Goal: Task Accomplishment & Management: Use online tool/utility

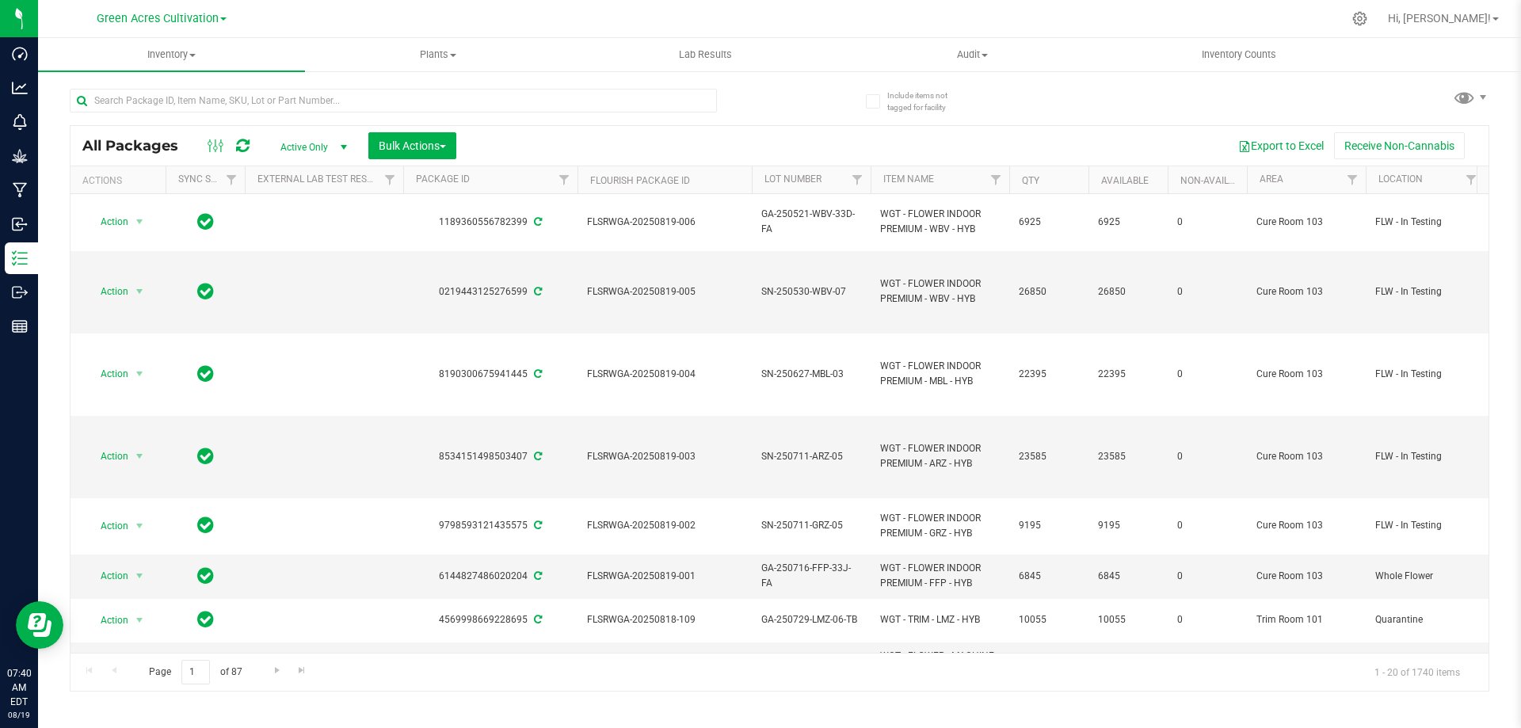
click at [827, 102] on div "All Packages Active Only Active Only Lab Samples Locked All External Internal B…" at bounding box center [780, 383] width 1420 height 618
click at [119, 90] on input "text" at bounding box center [393, 101] width 647 height 24
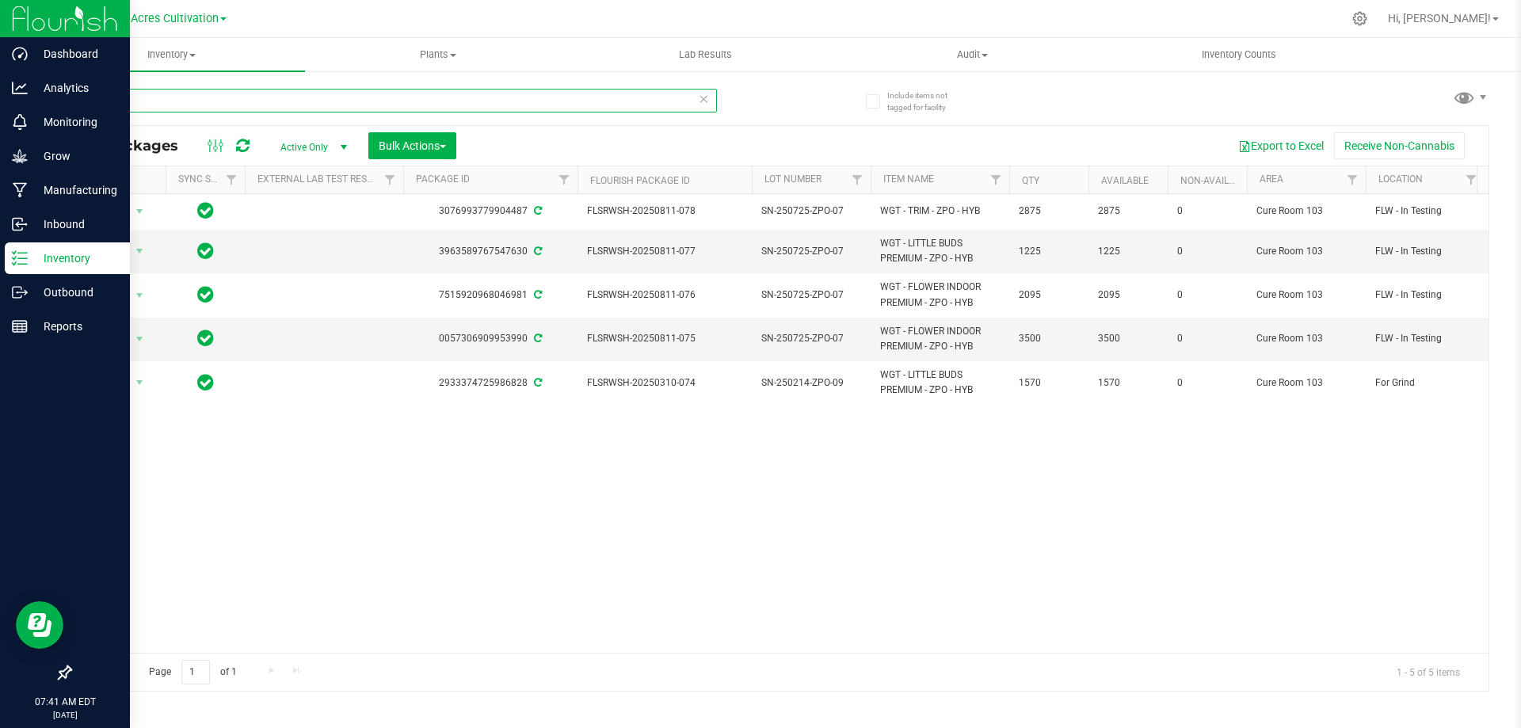
type input "zpo"
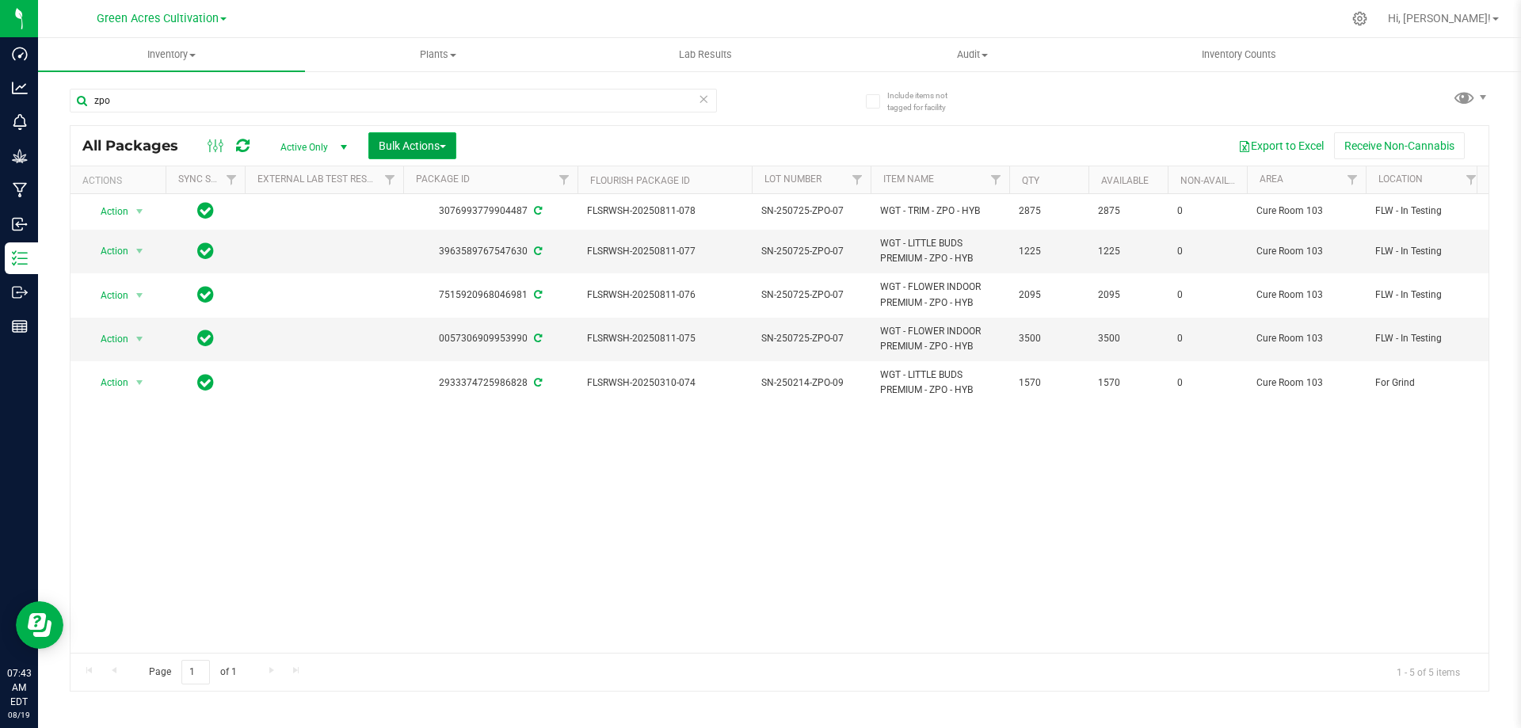
click at [446, 150] on span "Bulk Actions" at bounding box center [412, 145] width 67 height 13
click at [437, 246] on div "Combine packages (lot)" at bounding box center [445, 241] width 135 height 25
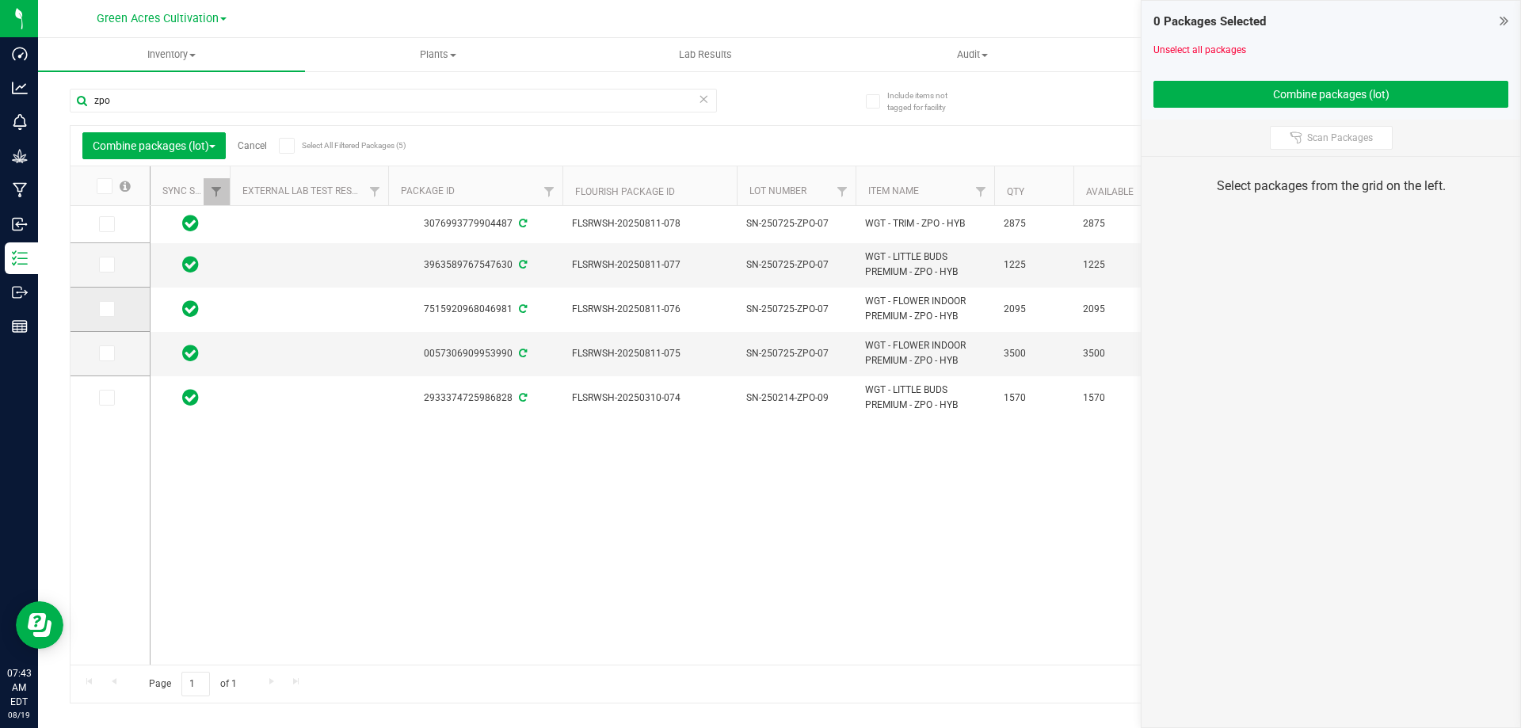
click at [101, 309] on icon at bounding box center [106, 309] width 10 height 0
click at [0, 0] on input "checkbox" at bounding box center [0, 0] width 0 height 0
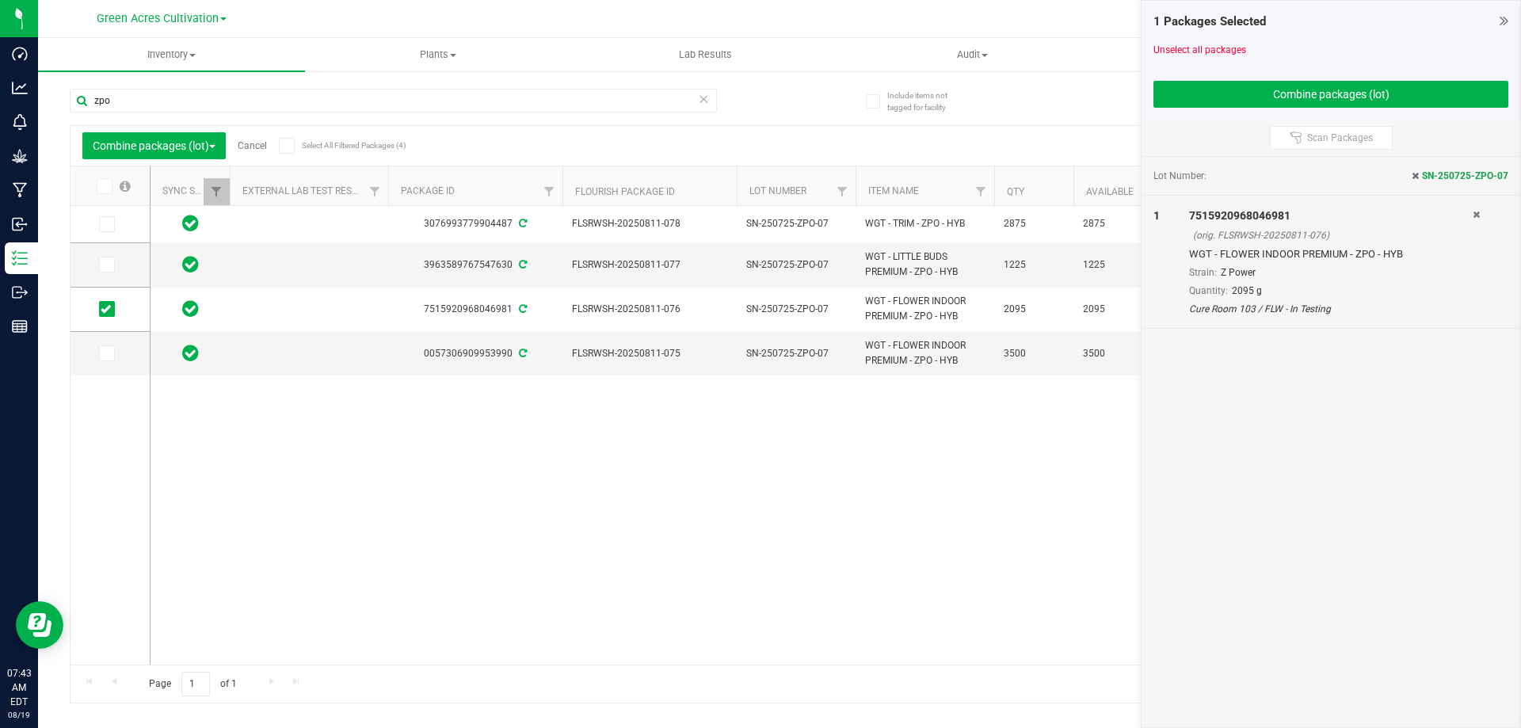
click at [108, 353] on icon at bounding box center [106, 353] width 10 height 0
click at [0, 0] on input "checkbox" at bounding box center [0, 0] width 0 height 0
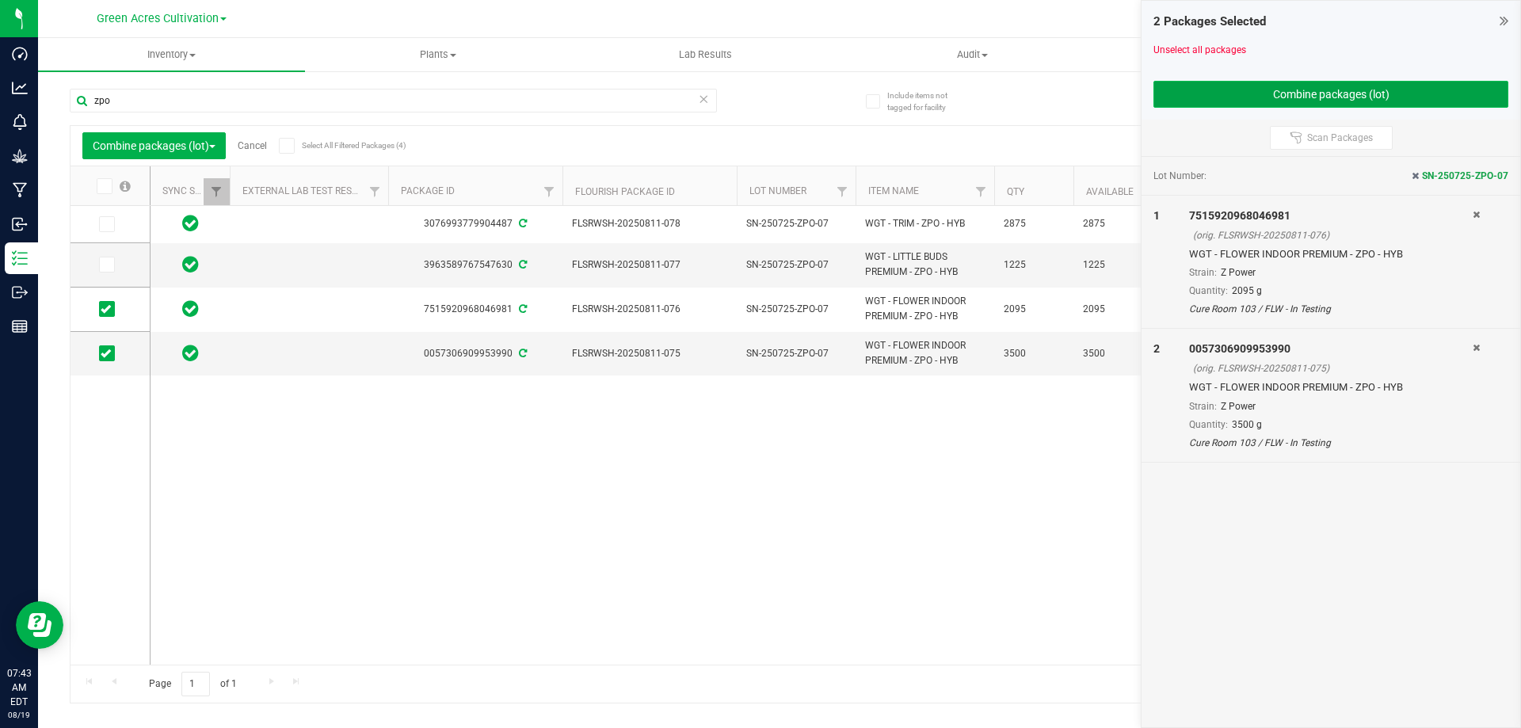
click at [1374, 90] on button "Combine packages (lot)" at bounding box center [1331, 94] width 355 height 27
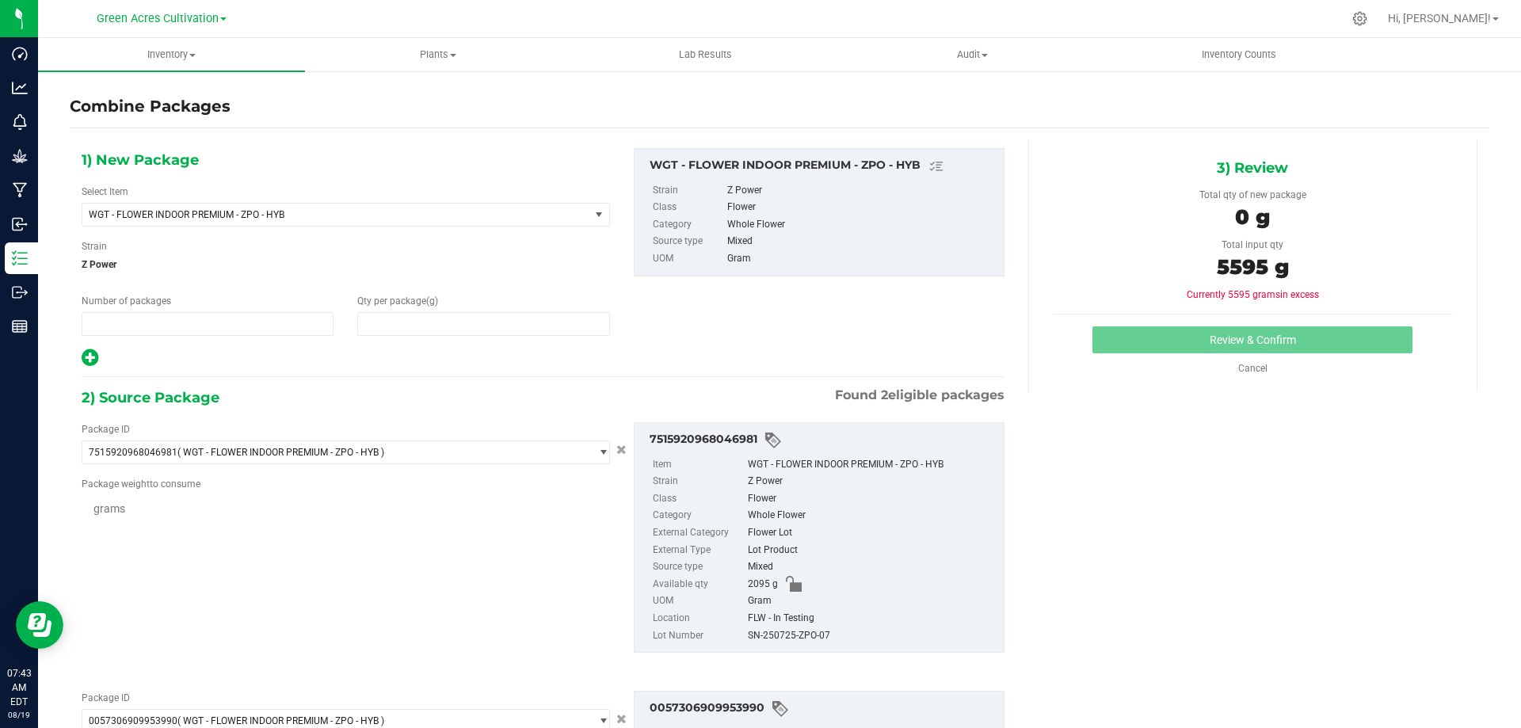
type input "1"
type input "0"
click at [382, 329] on span at bounding box center [483, 324] width 252 height 24
type input "5595"
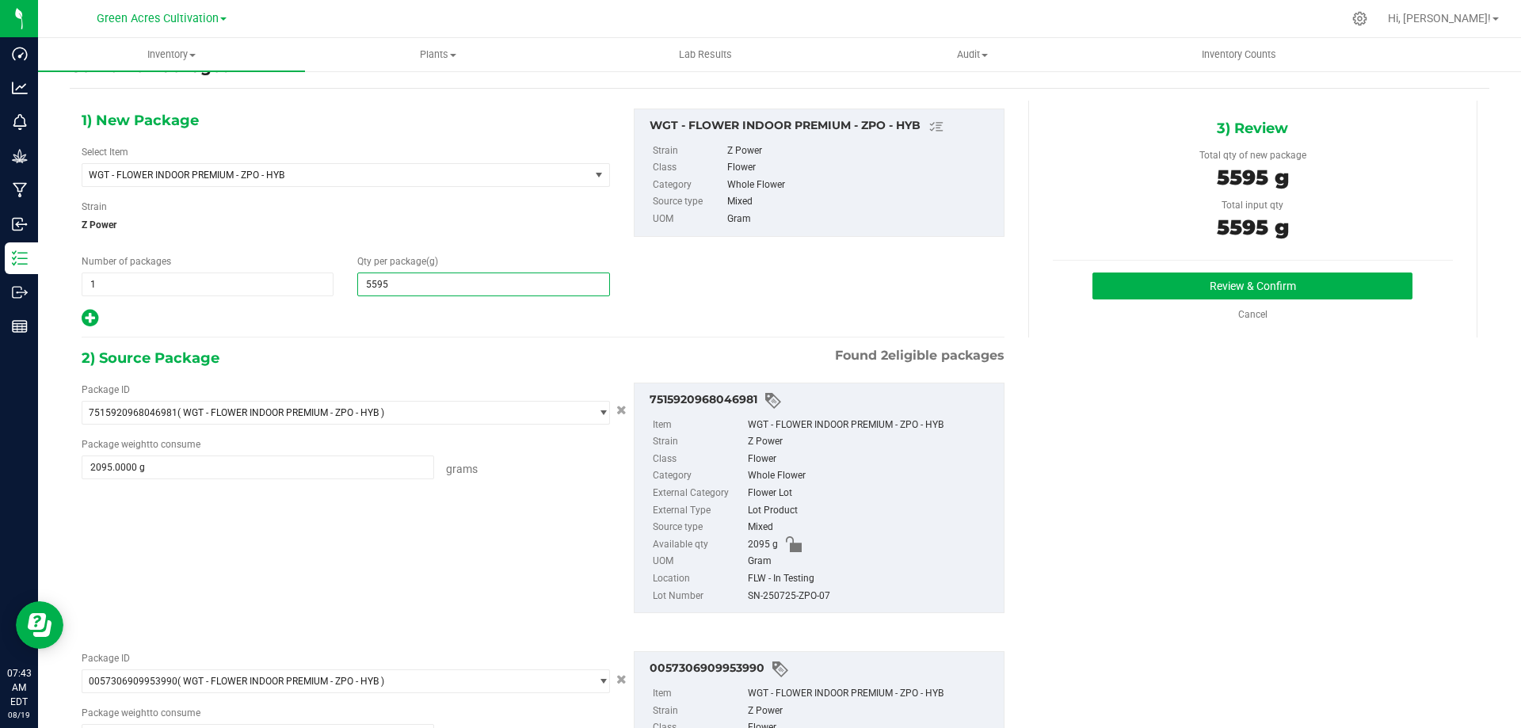
scroll to position [79, 0]
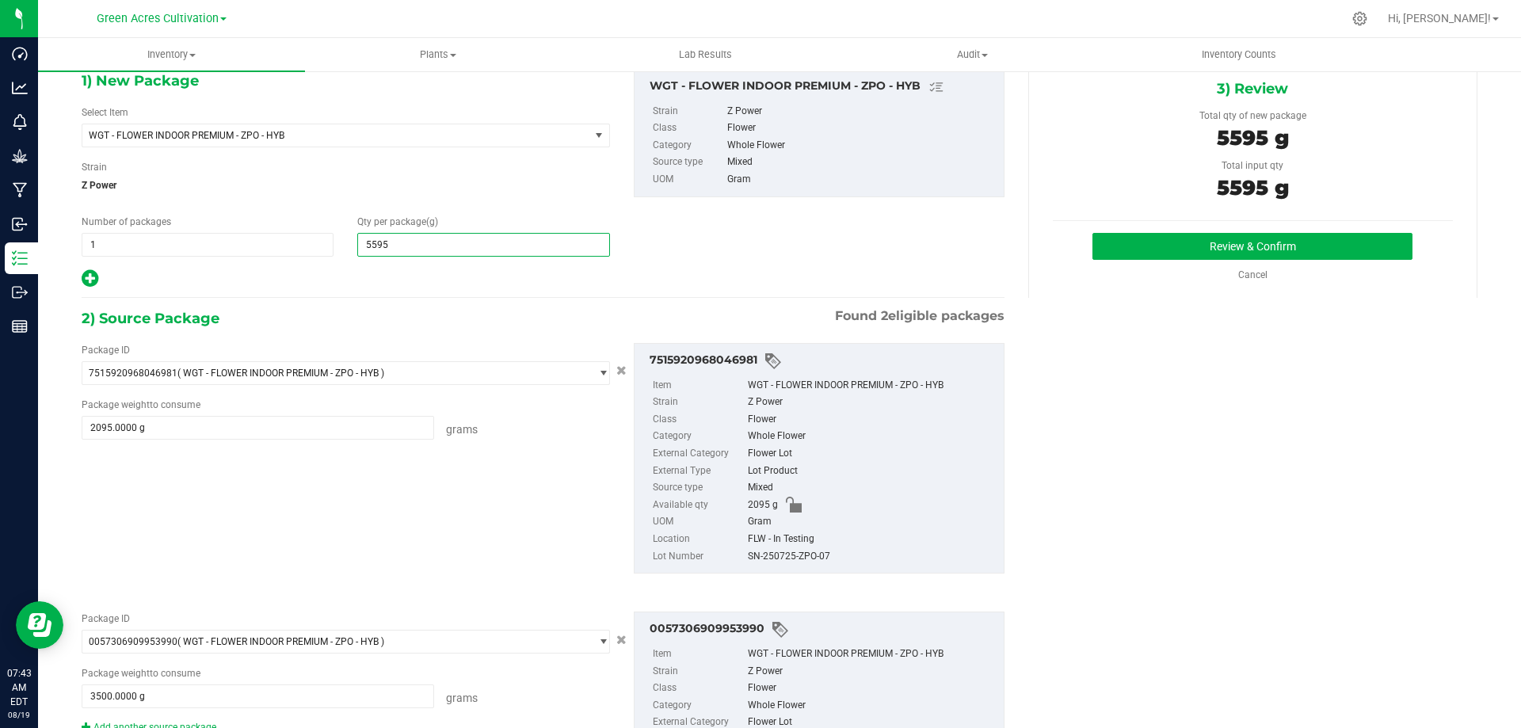
type input "5,595"
click at [775, 554] on div "SN-250725-ZPO-07" at bounding box center [872, 556] width 248 height 17
copy div "SN-250725-ZPO-07"
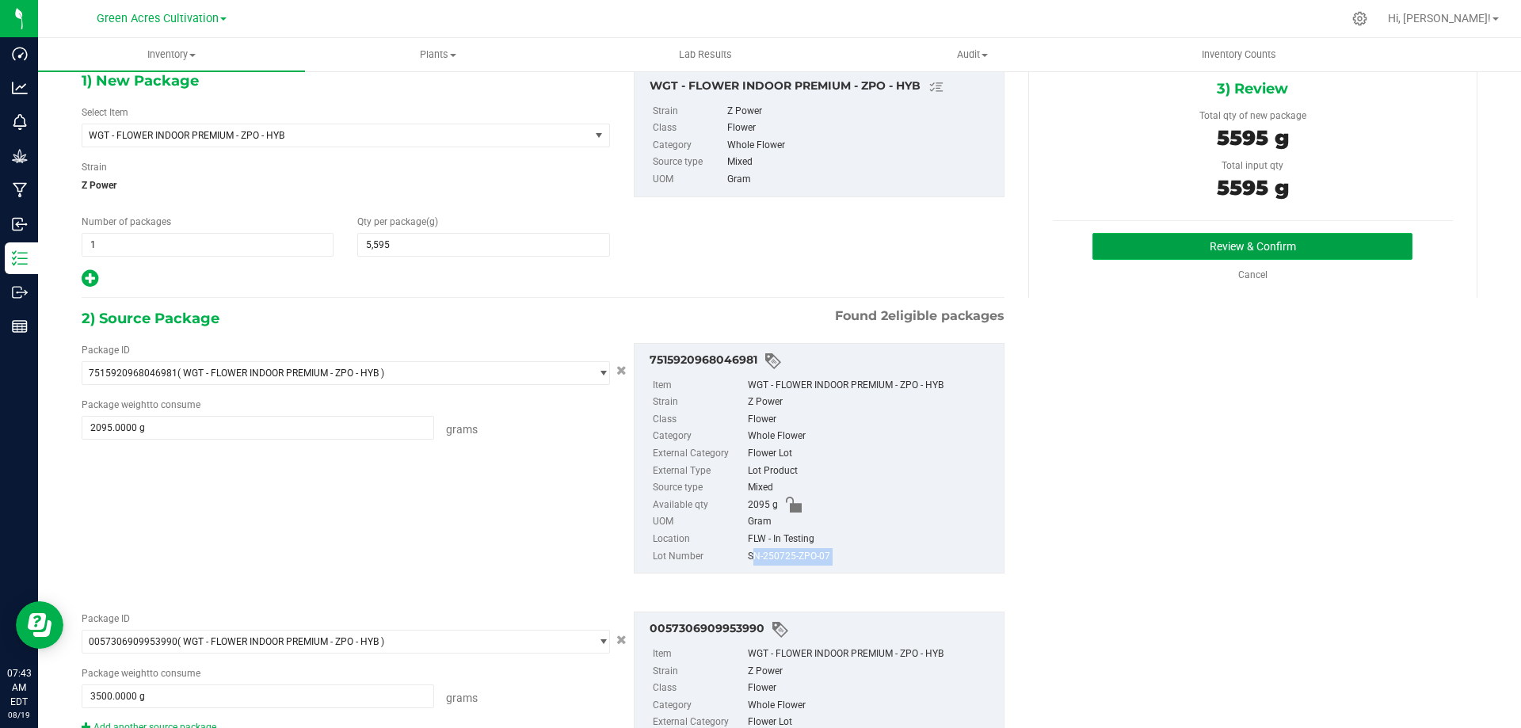
click at [1253, 247] on button "Review & Confirm" at bounding box center [1253, 246] width 320 height 27
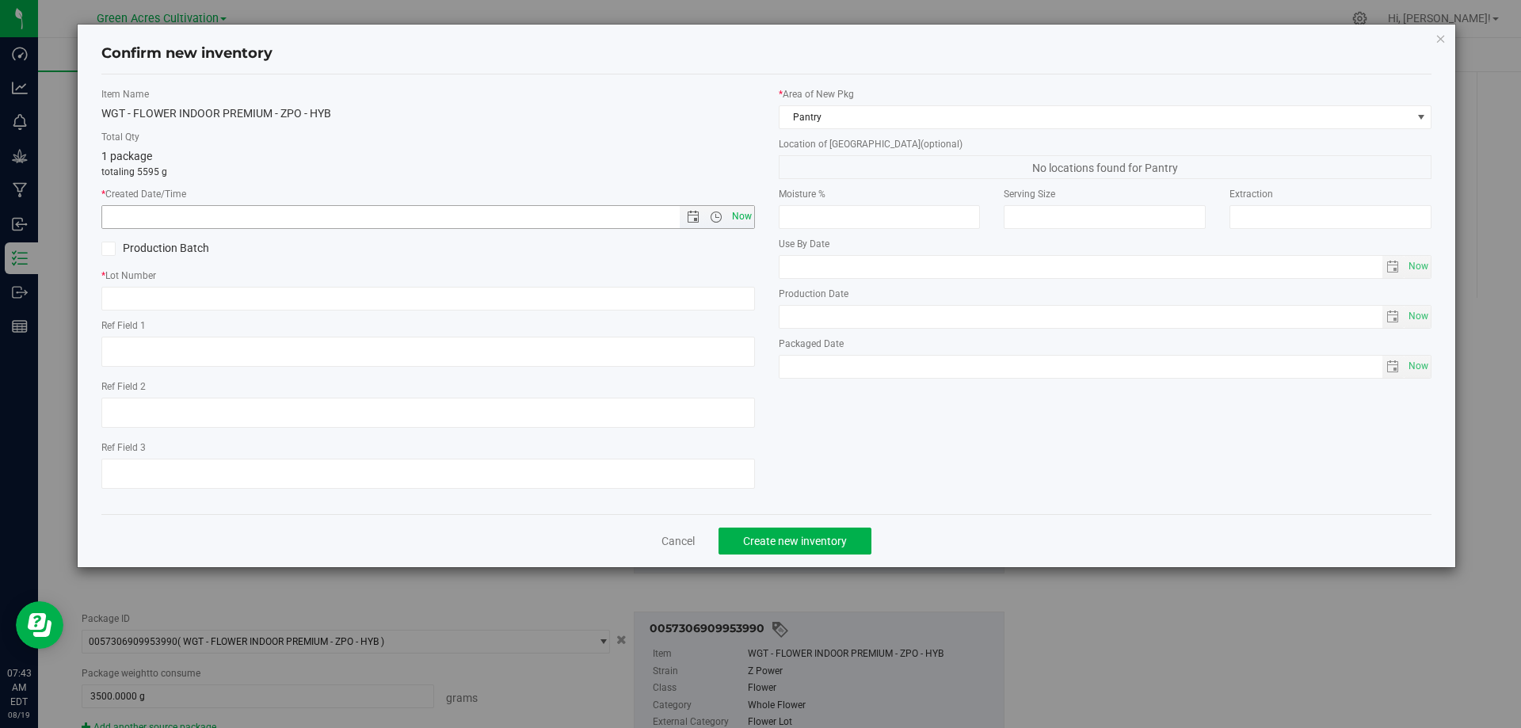
click at [744, 216] on span "Now" at bounding box center [741, 216] width 27 height 23
type input "8/19/2025 7:43 AM"
click at [255, 299] on input "text" at bounding box center [428, 299] width 654 height 24
paste input "SN-250725-ZPO-07"
type input "SN-250725-ZPO-07"
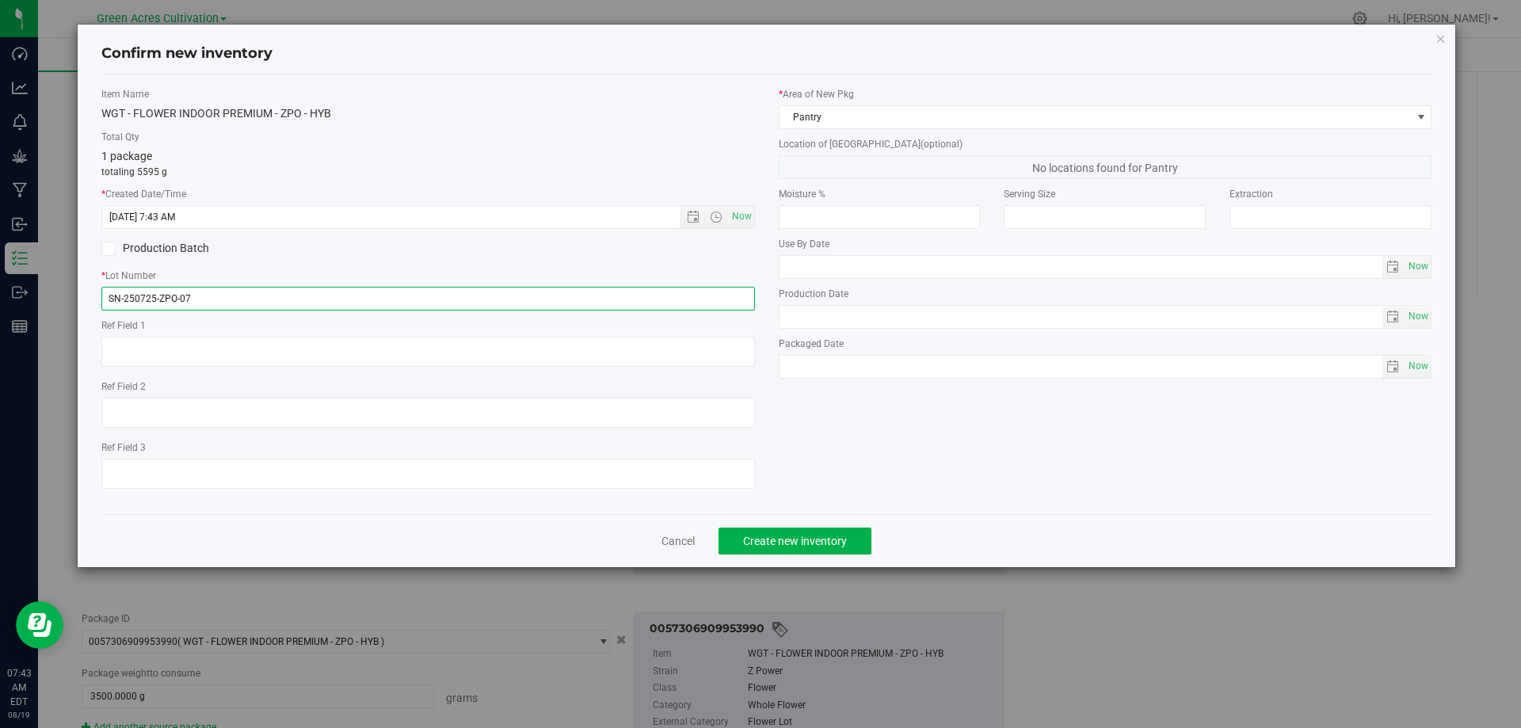
drag, startPoint x: 203, startPoint y: 300, endPoint x: 92, endPoint y: 283, distance: 112.3
click at [92, 283] on div "Item Name WGT - FLOWER INDOOR PREMIUM - ZPO - HYB Total Qty 1 package totaling …" at bounding box center [428, 294] width 677 height 414
click at [244, 299] on input "text" at bounding box center [428, 299] width 654 height 24
paste input "GA-AUG25ZPO01"
click at [120, 299] on input "GA-AUG25ZPO01" at bounding box center [428, 299] width 654 height 24
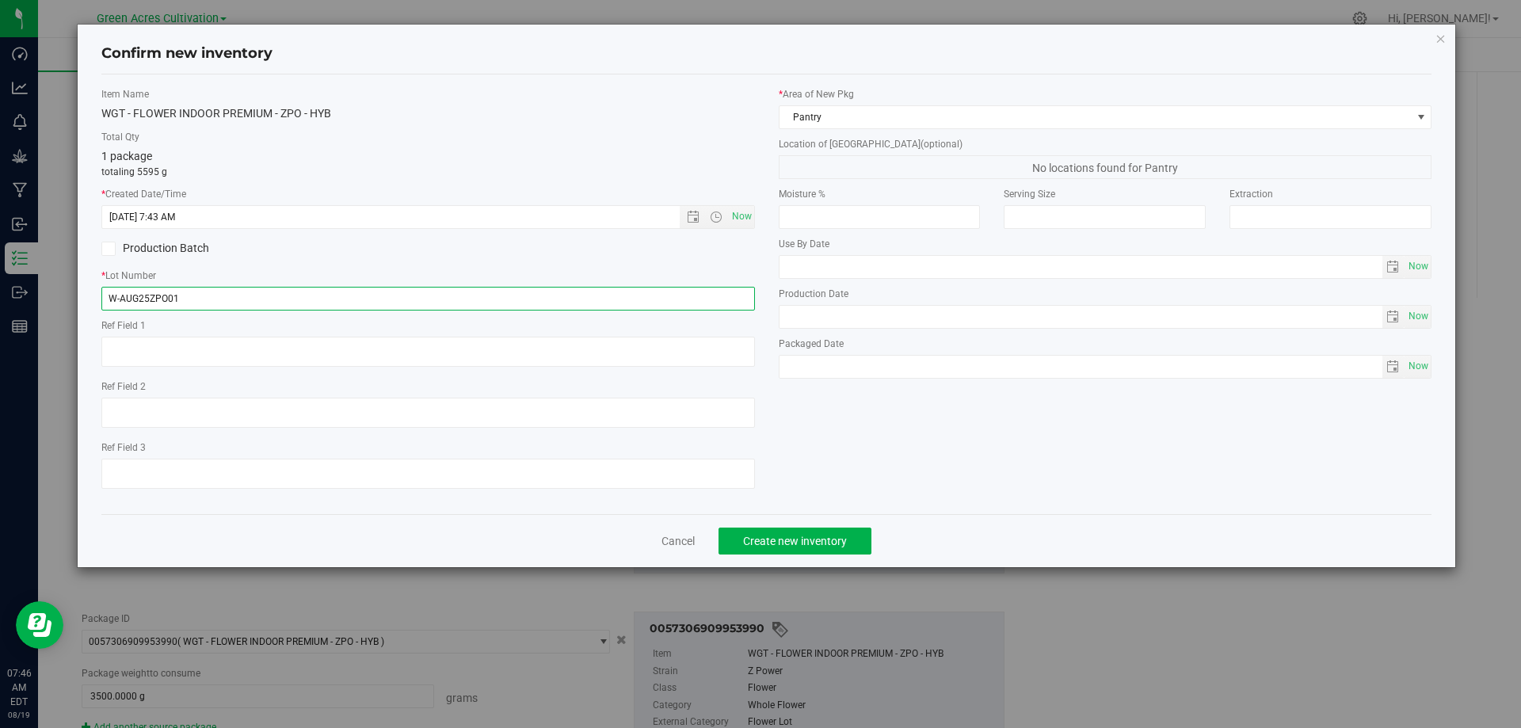
type input "W-AUG25ZPO01"
click at [452, 252] on div "Production Batch" at bounding box center [428, 249] width 677 height 24
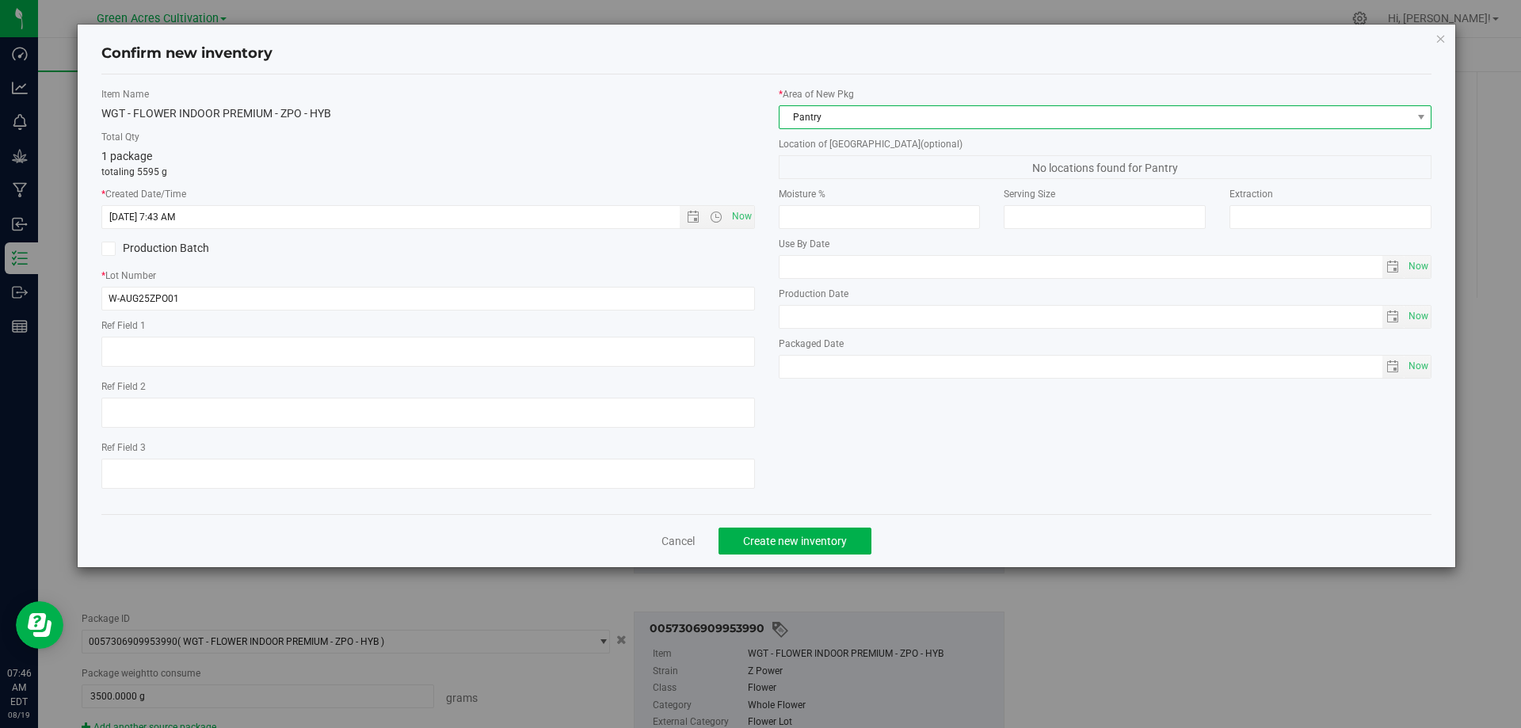
click at [997, 112] on span "Pantry" at bounding box center [1096, 117] width 632 height 22
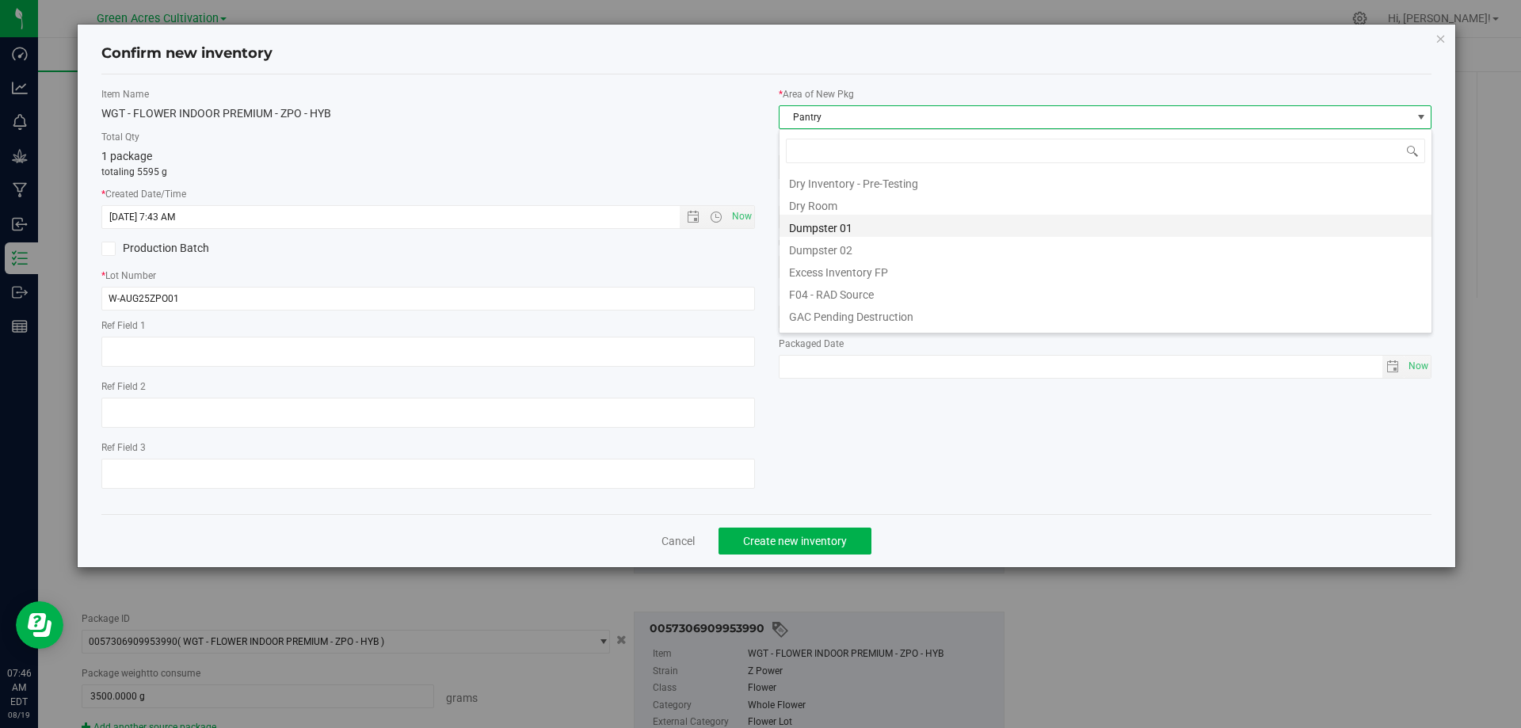
scroll to position [51, 0]
click at [830, 175] on li "Cure Room 103" at bounding box center [1106, 176] width 652 height 22
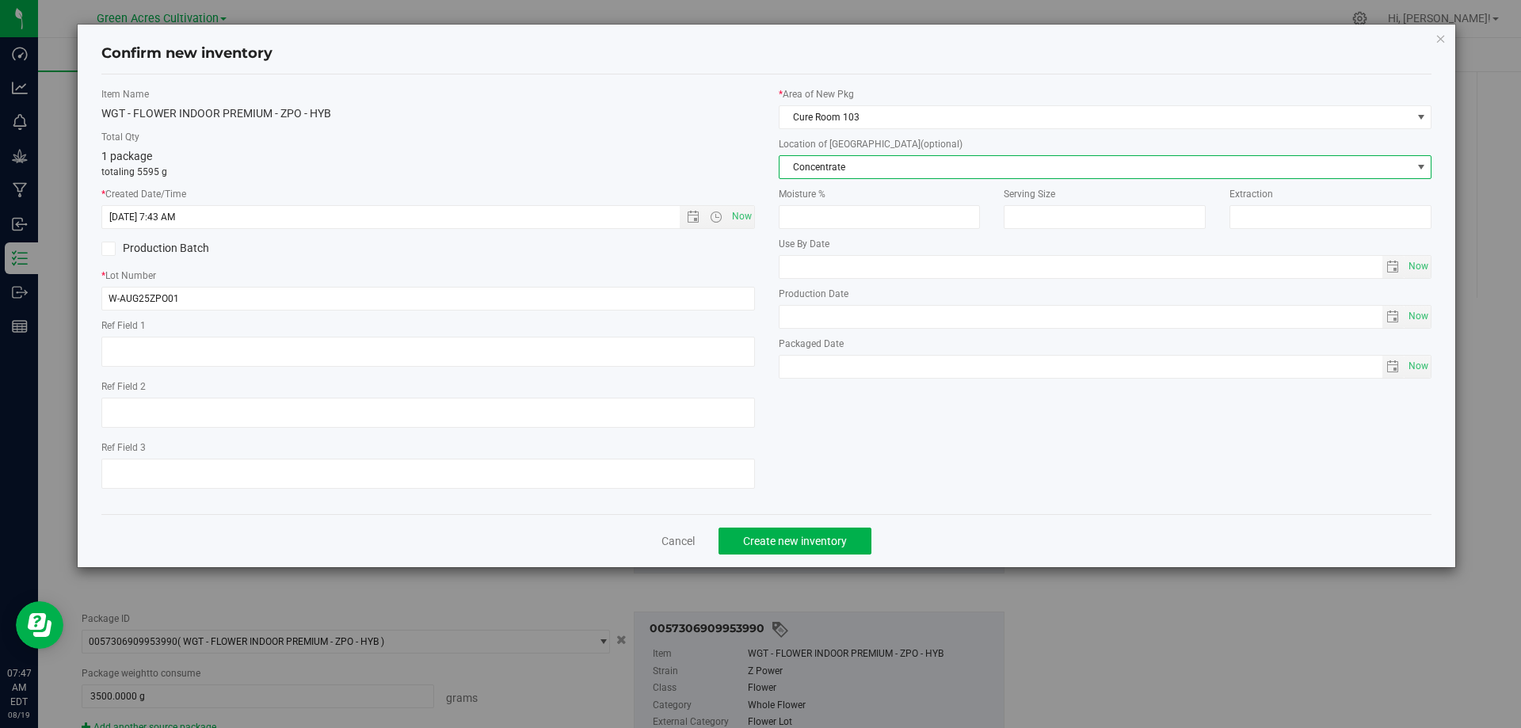
click at [868, 172] on span "Concentrate" at bounding box center [1096, 167] width 632 height 22
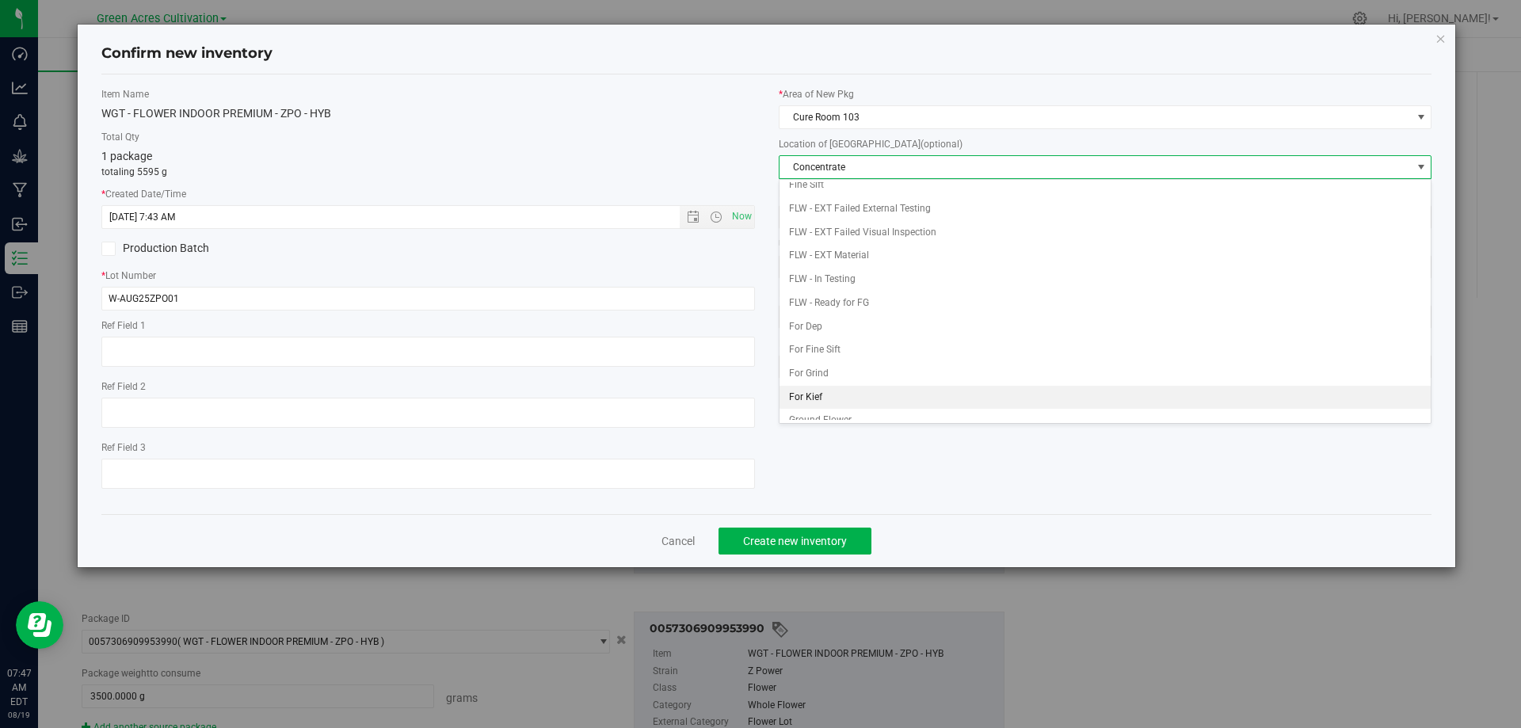
scroll to position [158, 0]
click at [843, 407] on li "Whole Flower" at bounding box center [1106, 413] width 652 height 24
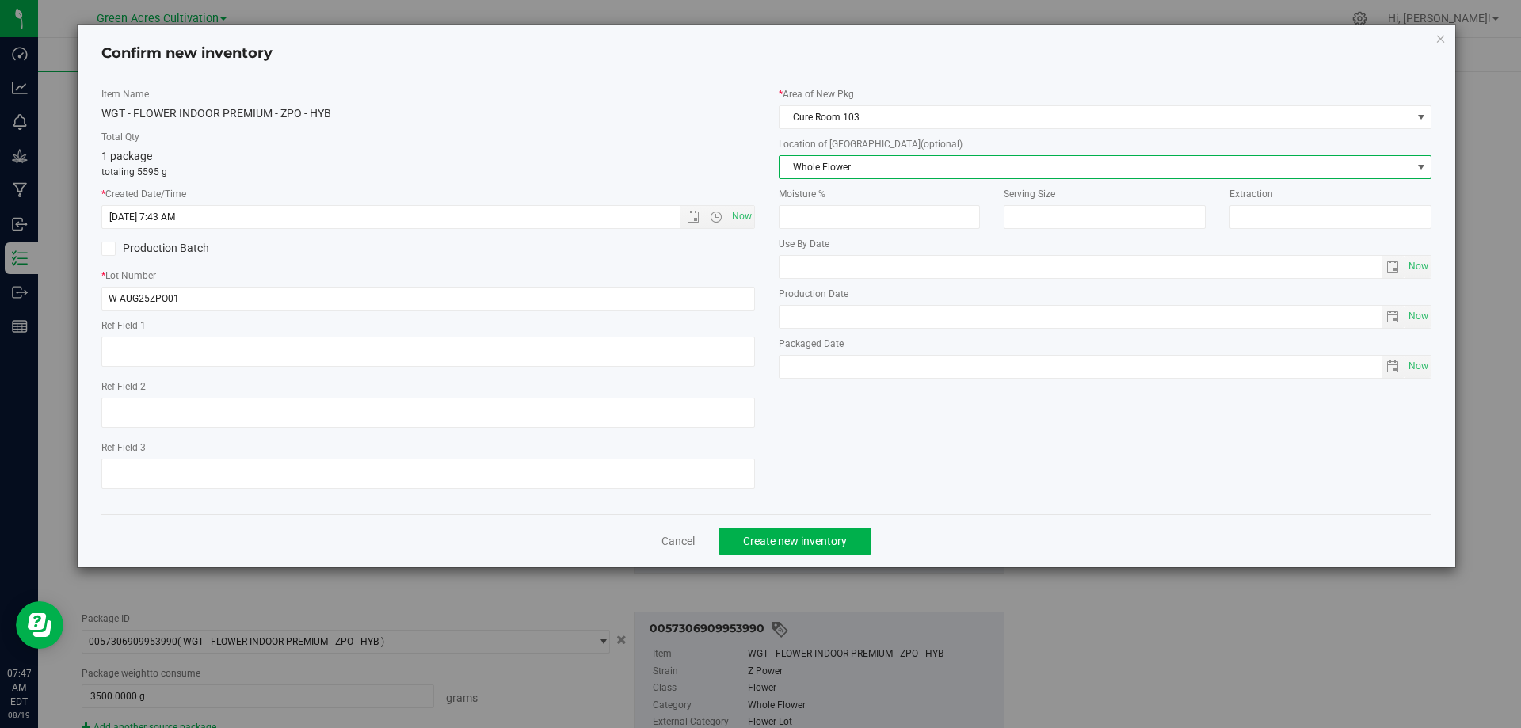
scroll to position [0, 0]
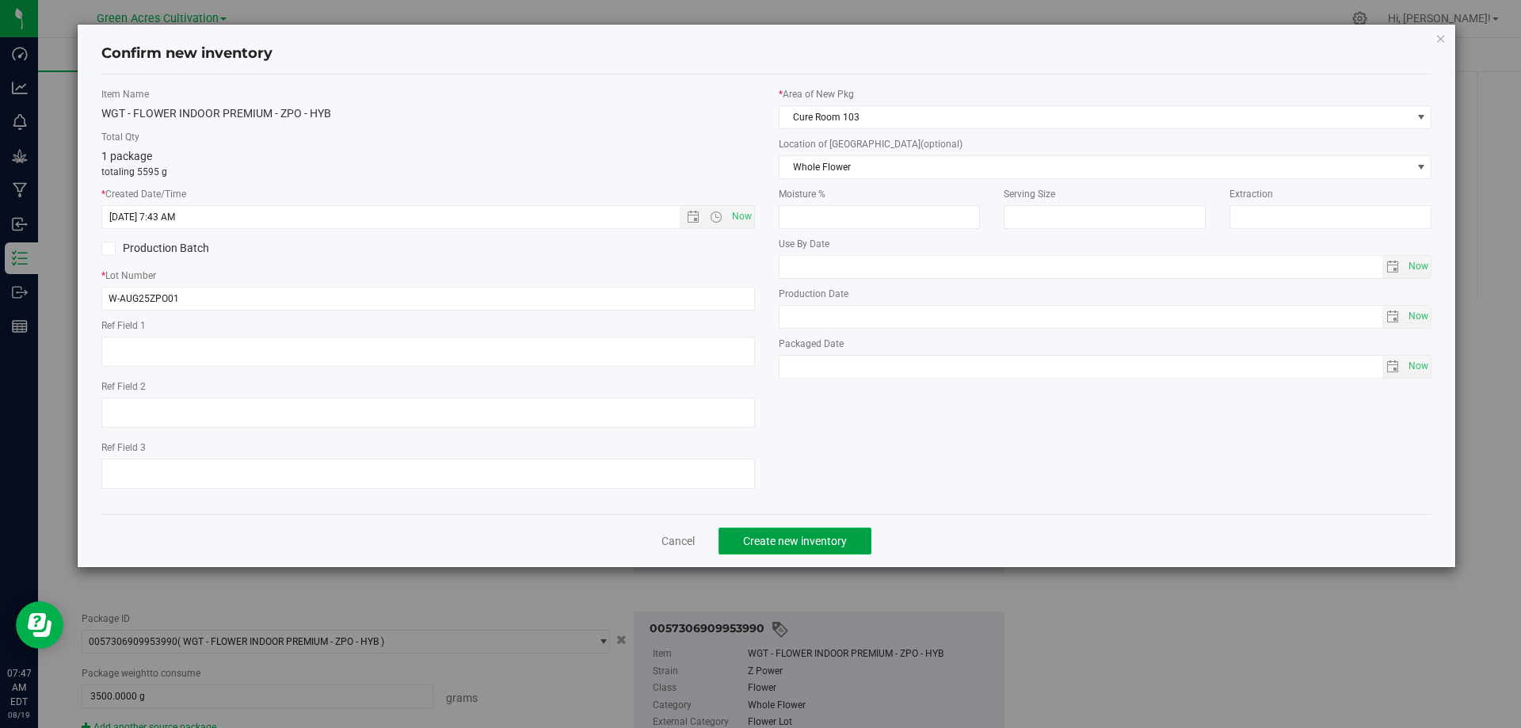
click at [771, 544] on span "Create new inventory" at bounding box center [795, 541] width 104 height 13
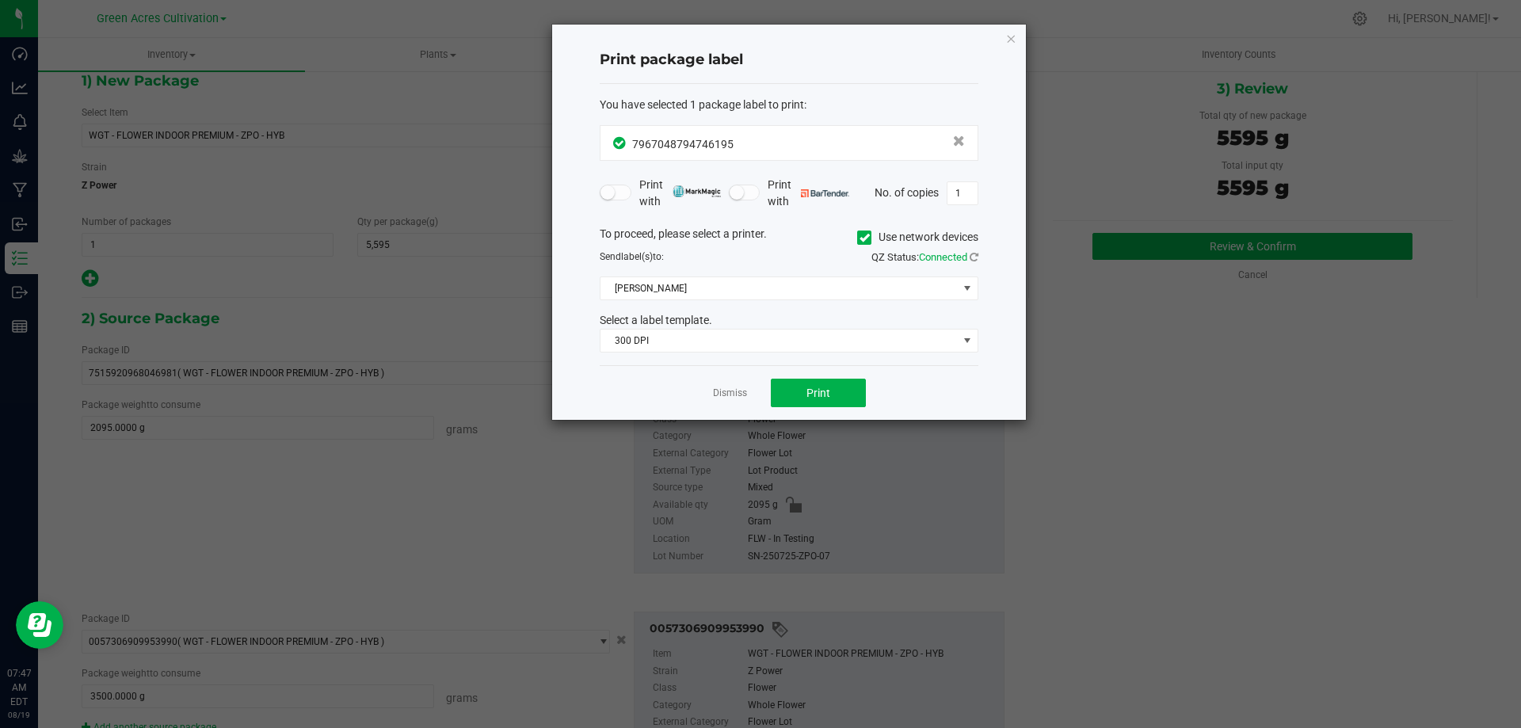
click at [860, 238] on icon at bounding box center [865, 238] width 10 height 0
click at [0, 0] on input "Use network devices" at bounding box center [0, 0] width 0 height 0
click at [827, 283] on span at bounding box center [779, 288] width 357 height 22
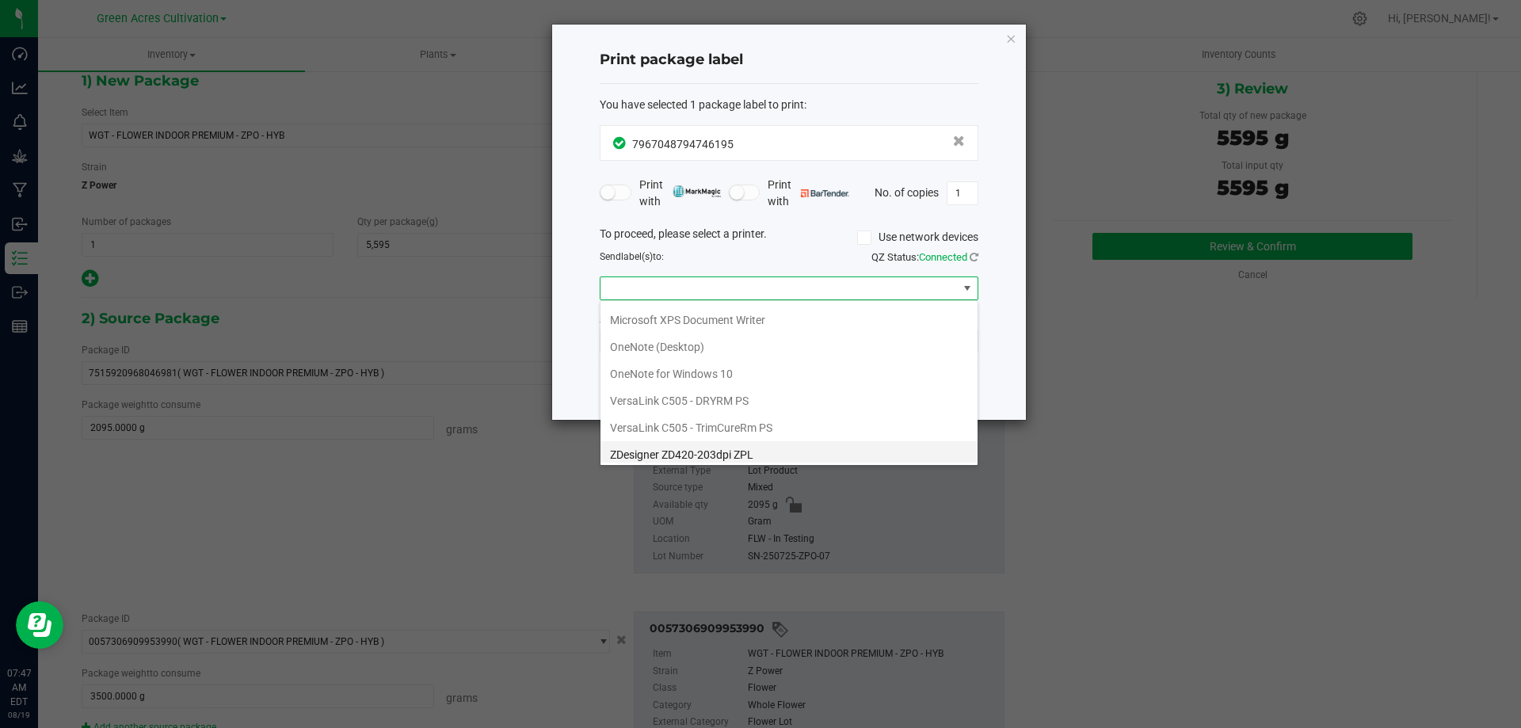
scroll to position [84, 0]
click at [719, 452] on ZPL "ZDesigner ZD420-203dpi ZPL" at bounding box center [789, 449] width 377 height 27
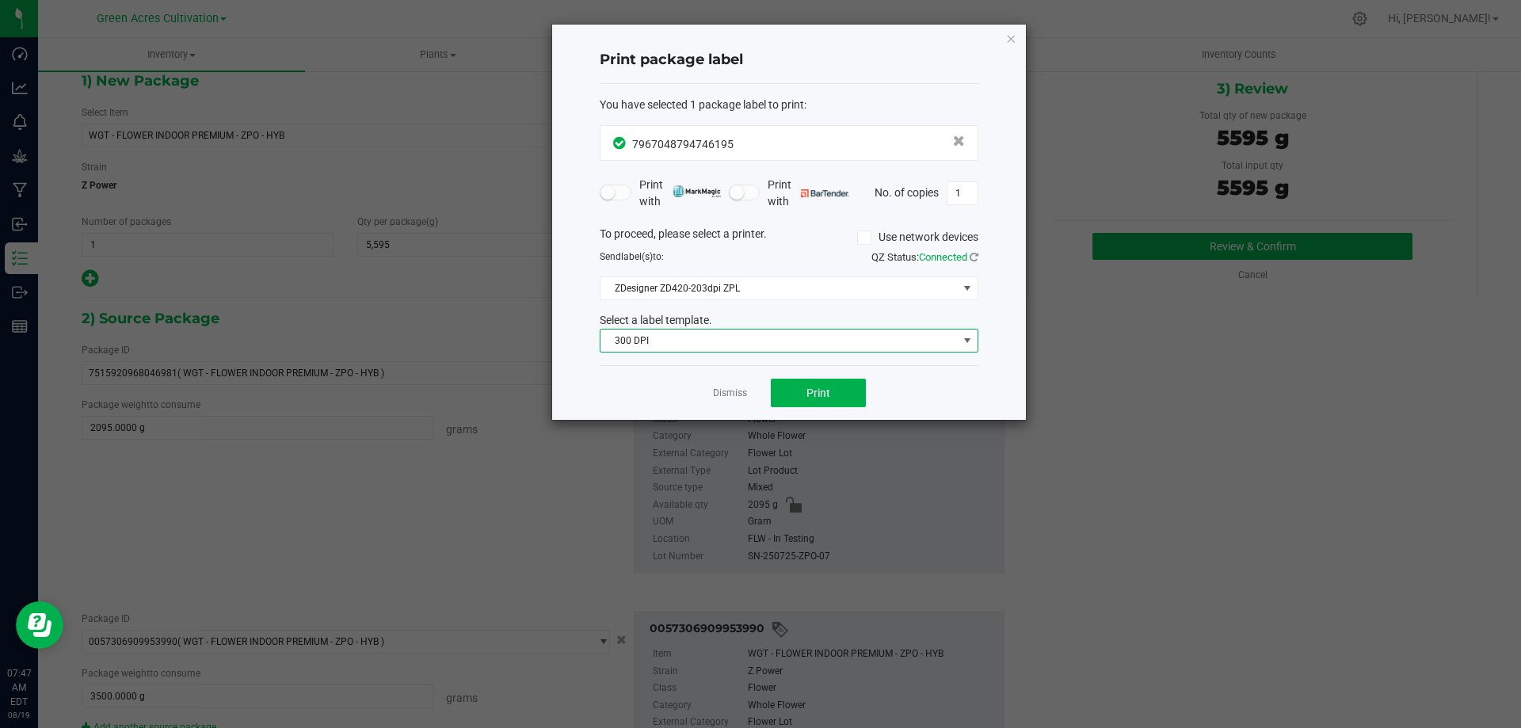
click at [732, 334] on span "300 DPI" at bounding box center [779, 341] width 357 height 22
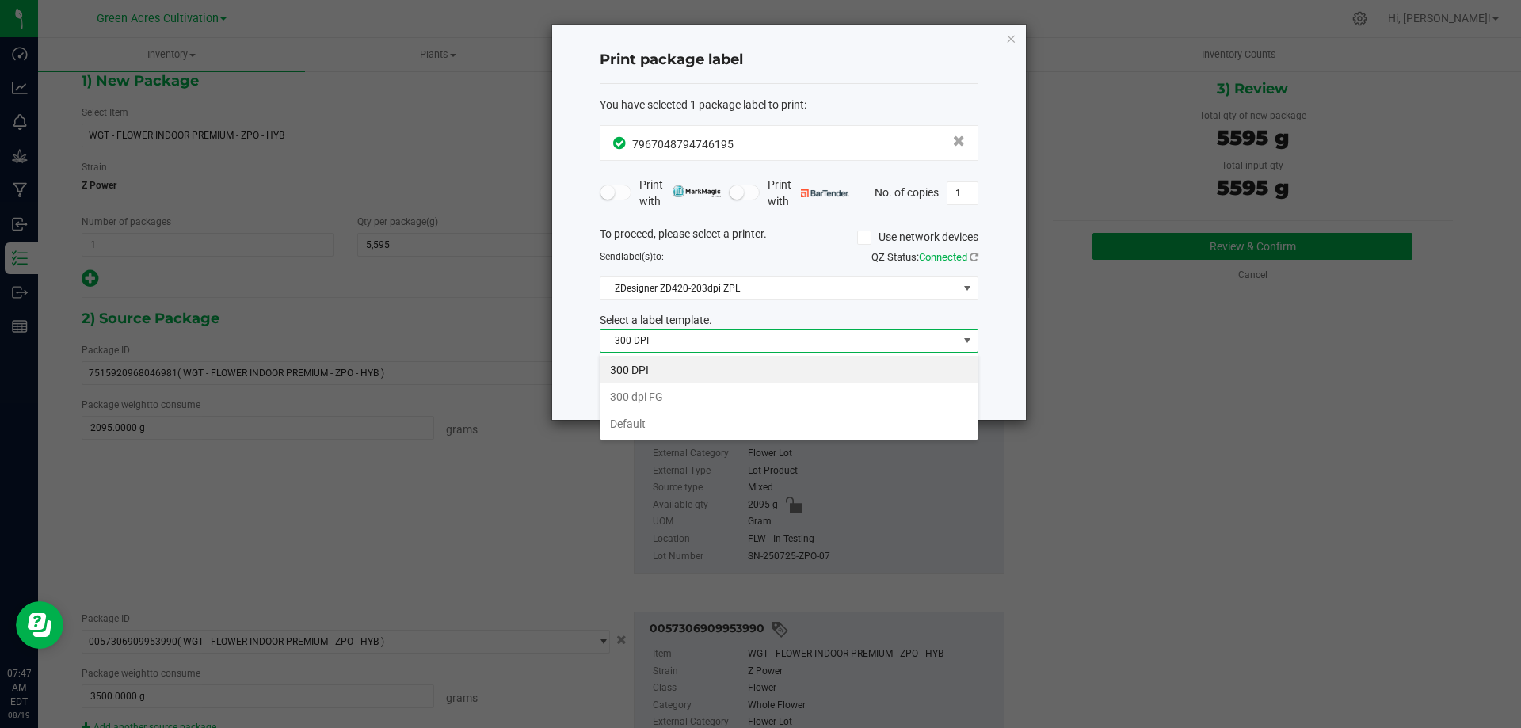
scroll to position [24, 379]
click at [693, 414] on li "Default" at bounding box center [789, 423] width 377 height 27
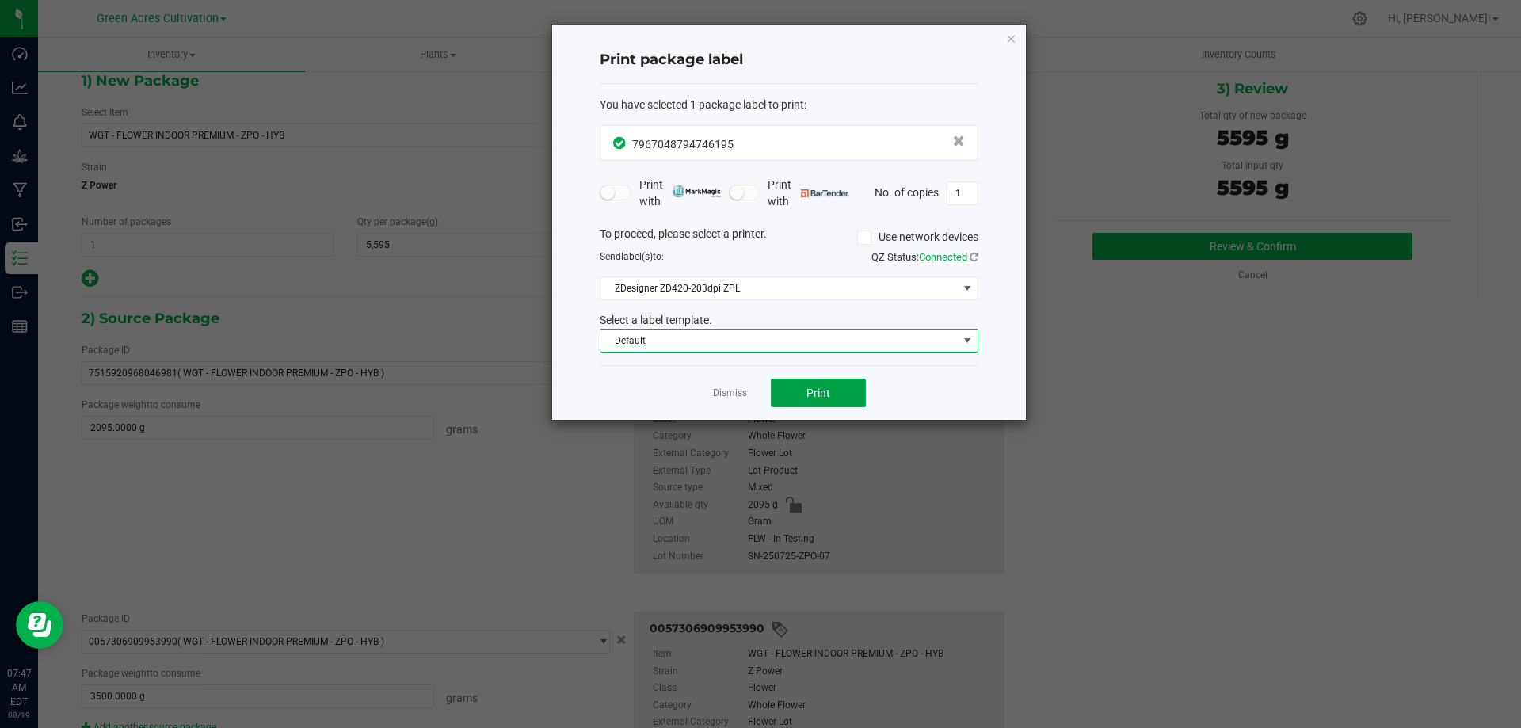
click at [808, 393] on span "Print" at bounding box center [819, 393] width 24 height 13
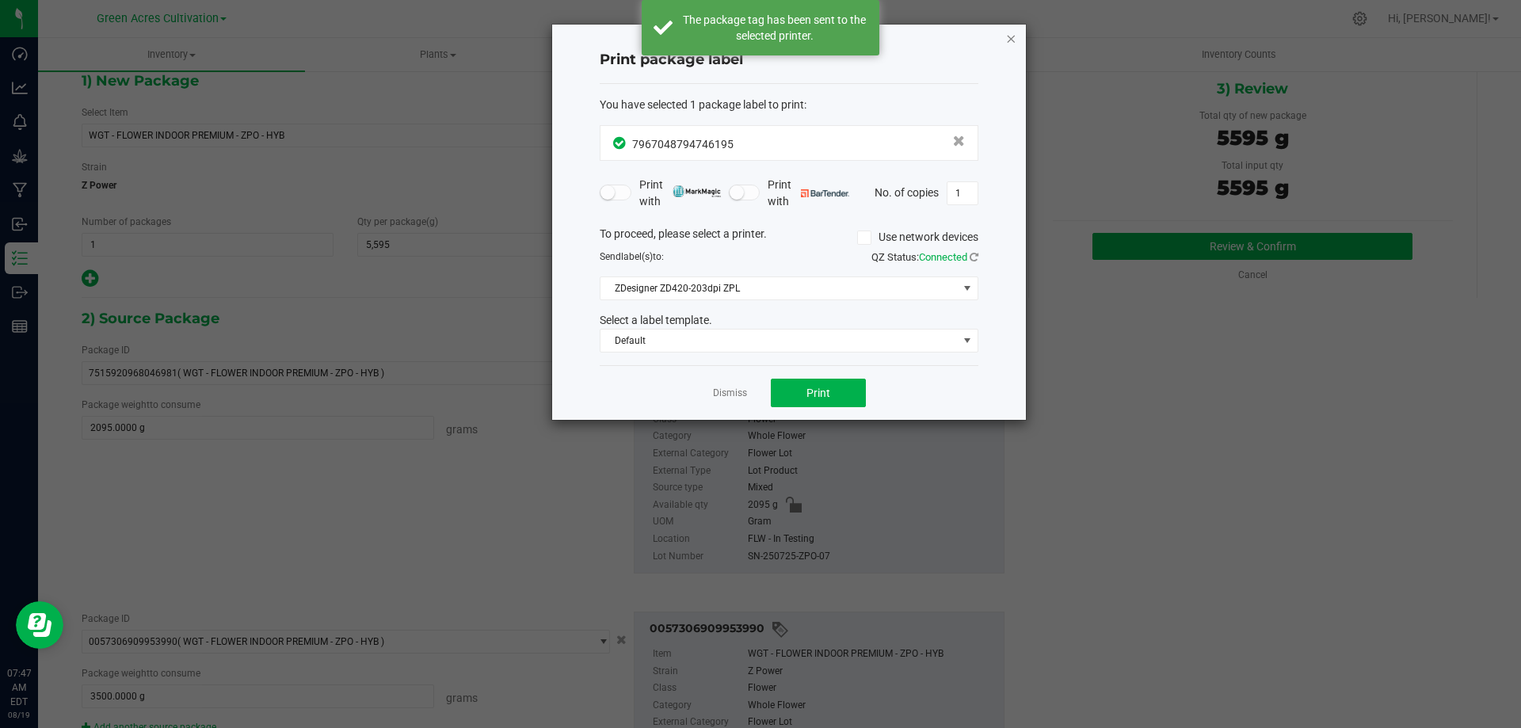
click at [1012, 36] on icon "button" at bounding box center [1010, 38] width 11 height 19
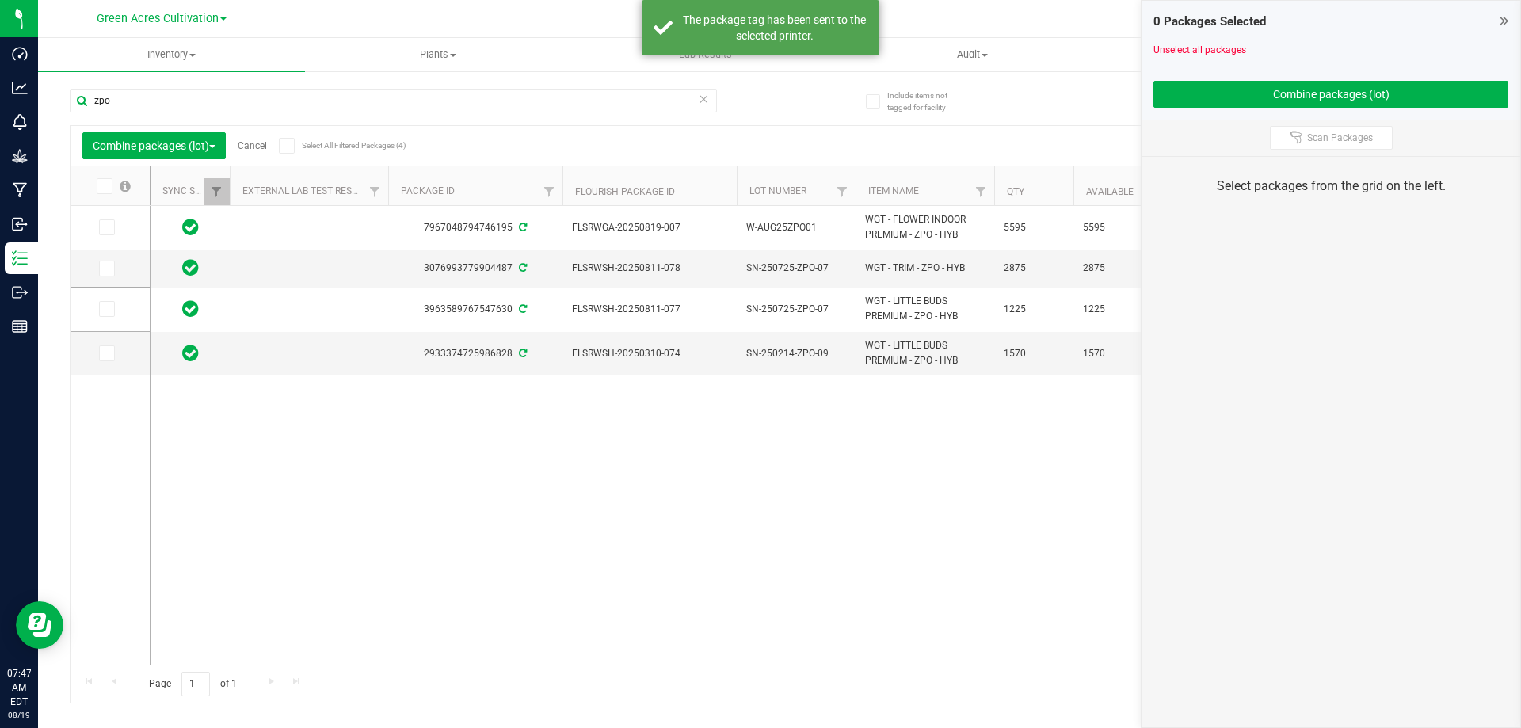
click at [259, 145] on link "Cancel" at bounding box center [252, 145] width 29 height 11
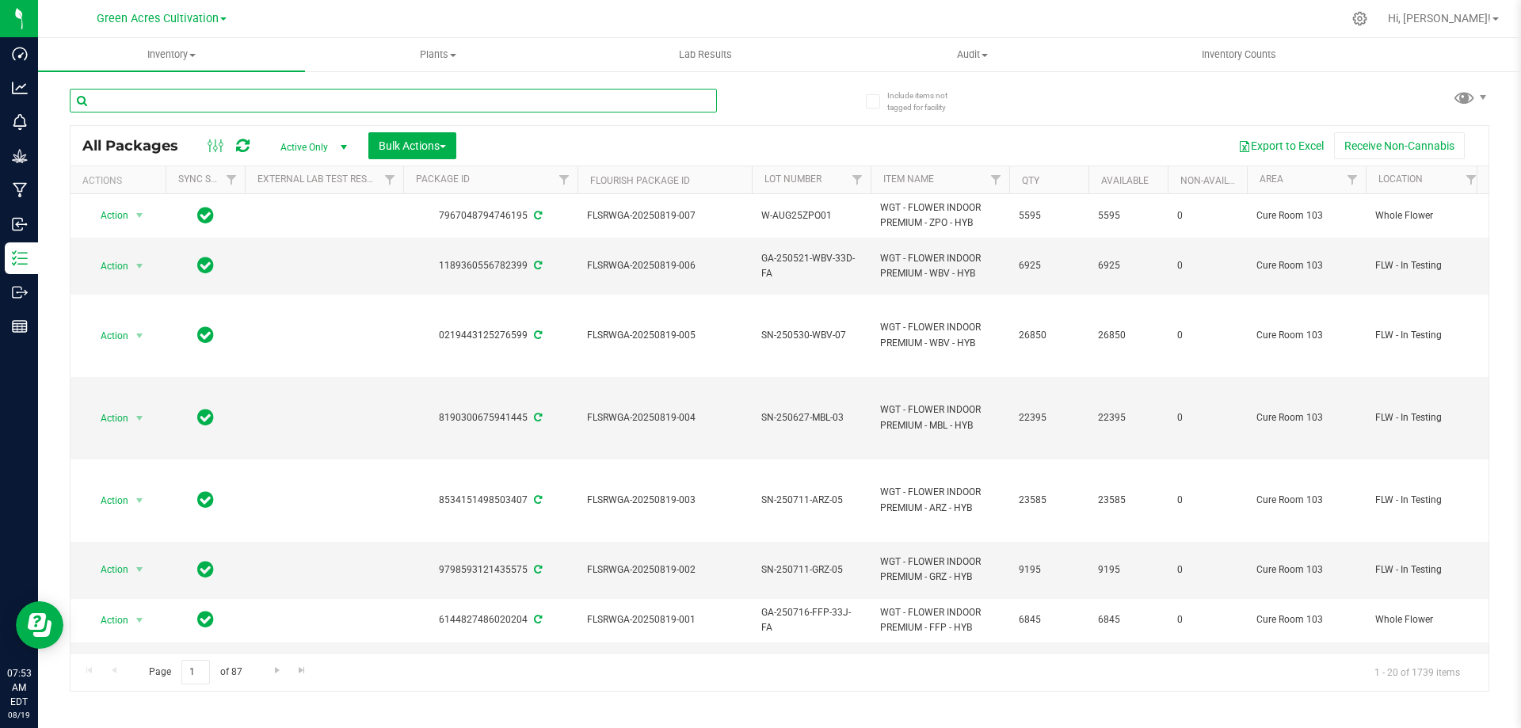
click at [176, 98] on input "text" at bounding box center [393, 101] width 647 height 24
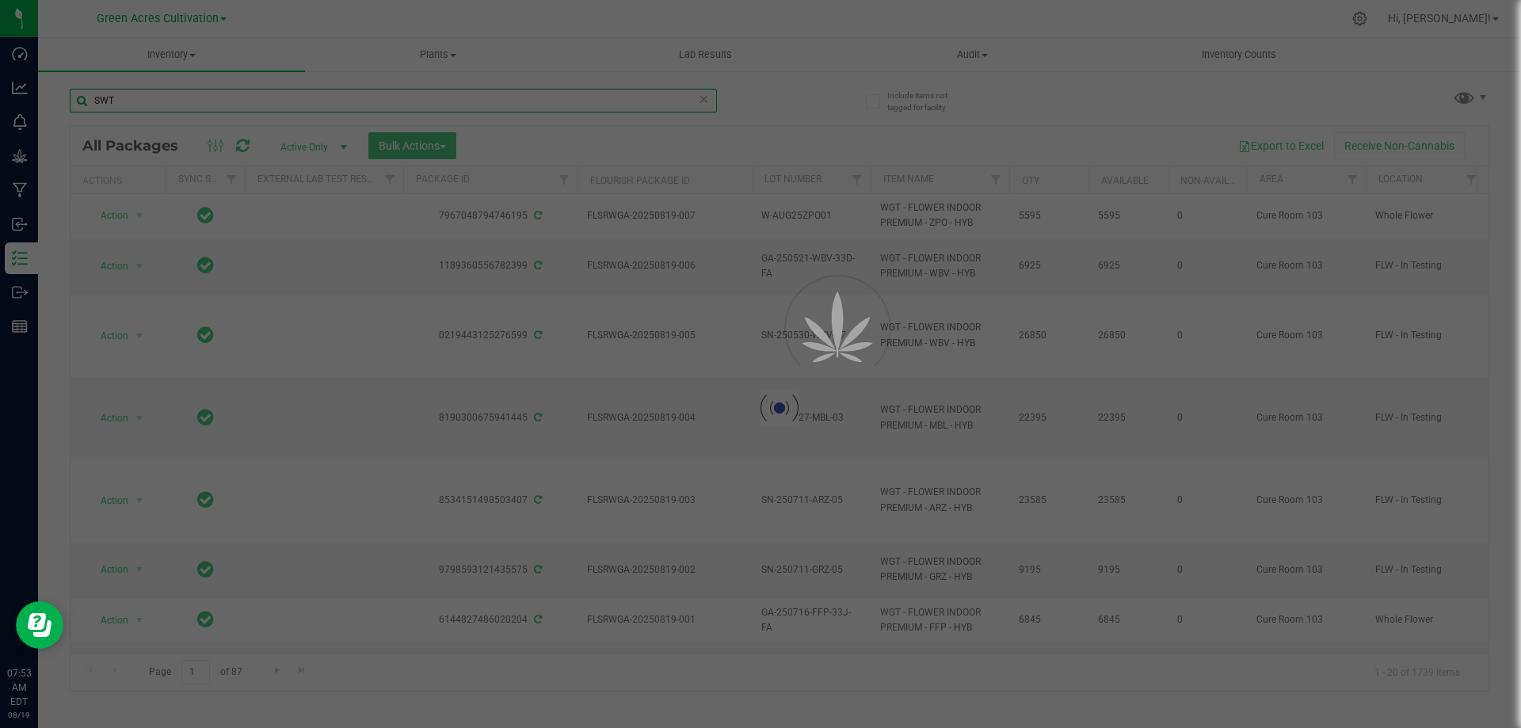
type input "SWT"
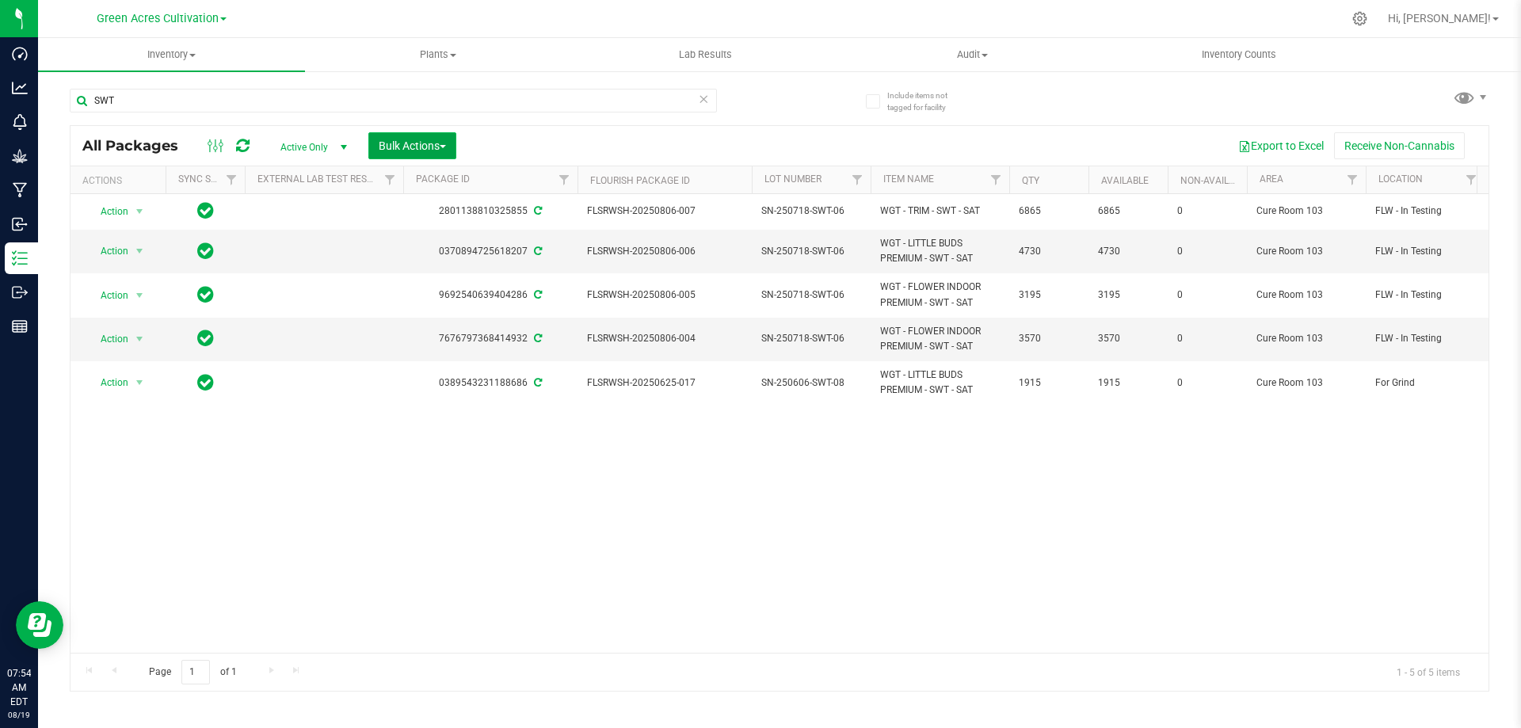
click at [438, 146] on span "Bulk Actions" at bounding box center [412, 145] width 67 height 13
click at [449, 238] on span "Combine packages (lot)" at bounding box center [434, 239] width 113 height 13
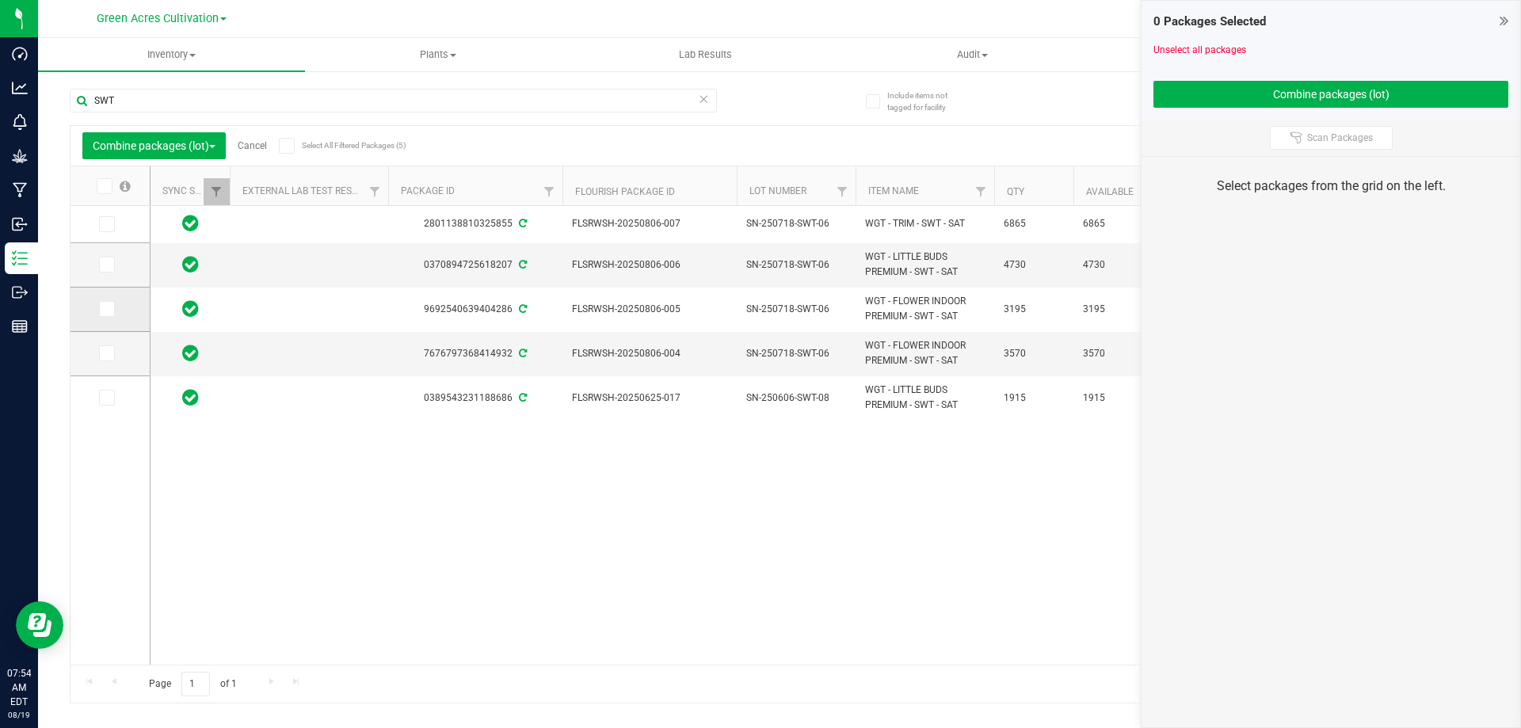
click at [107, 309] on icon at bounding box center [106, 309] width 10 height 0
click at [0, 0] on input "checkbox" at bounding box center [0, 0] width 0 height 0
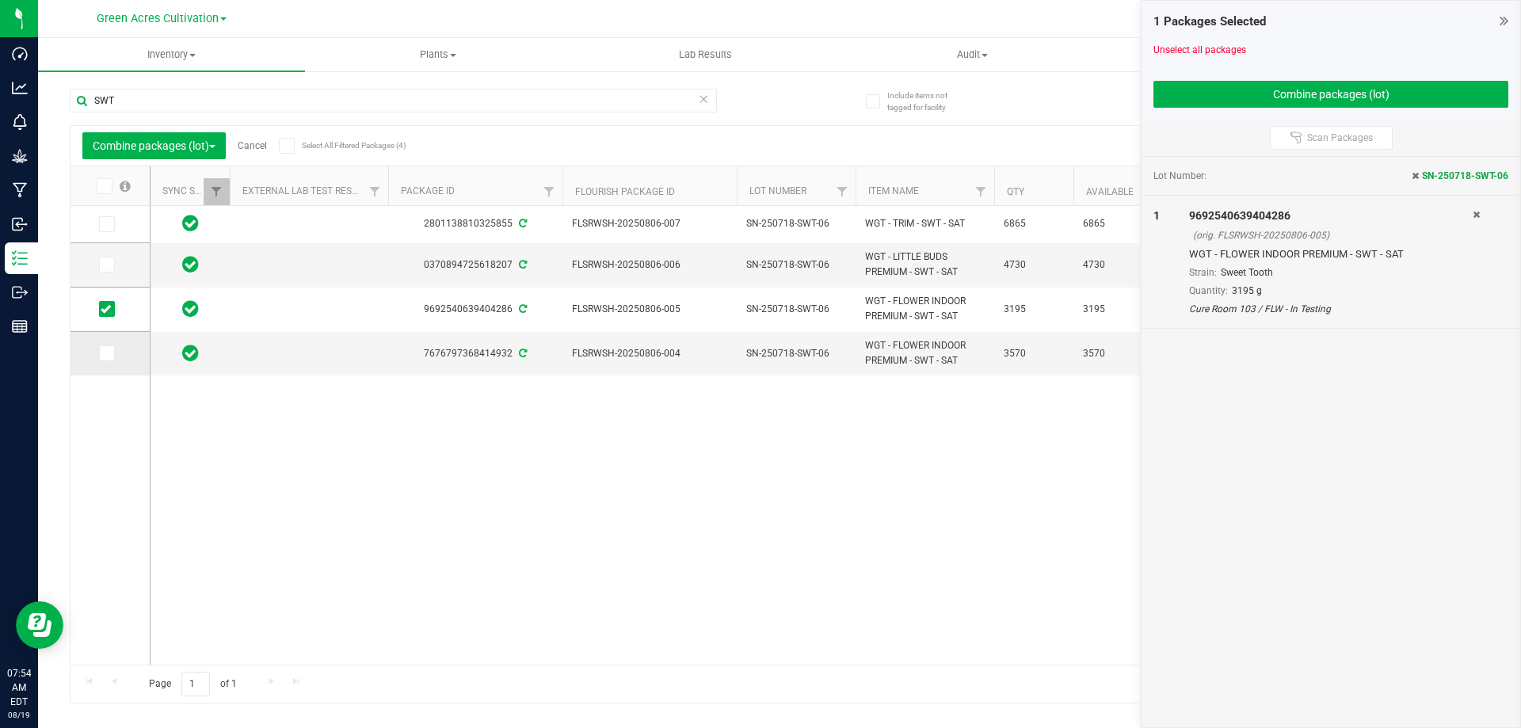
click at [101, 361] on span at bounding box center [107, 353] width 16 height 16
click at [0, 0] on input "checkbox" at bounding box center [0, 0] width 0 height 0
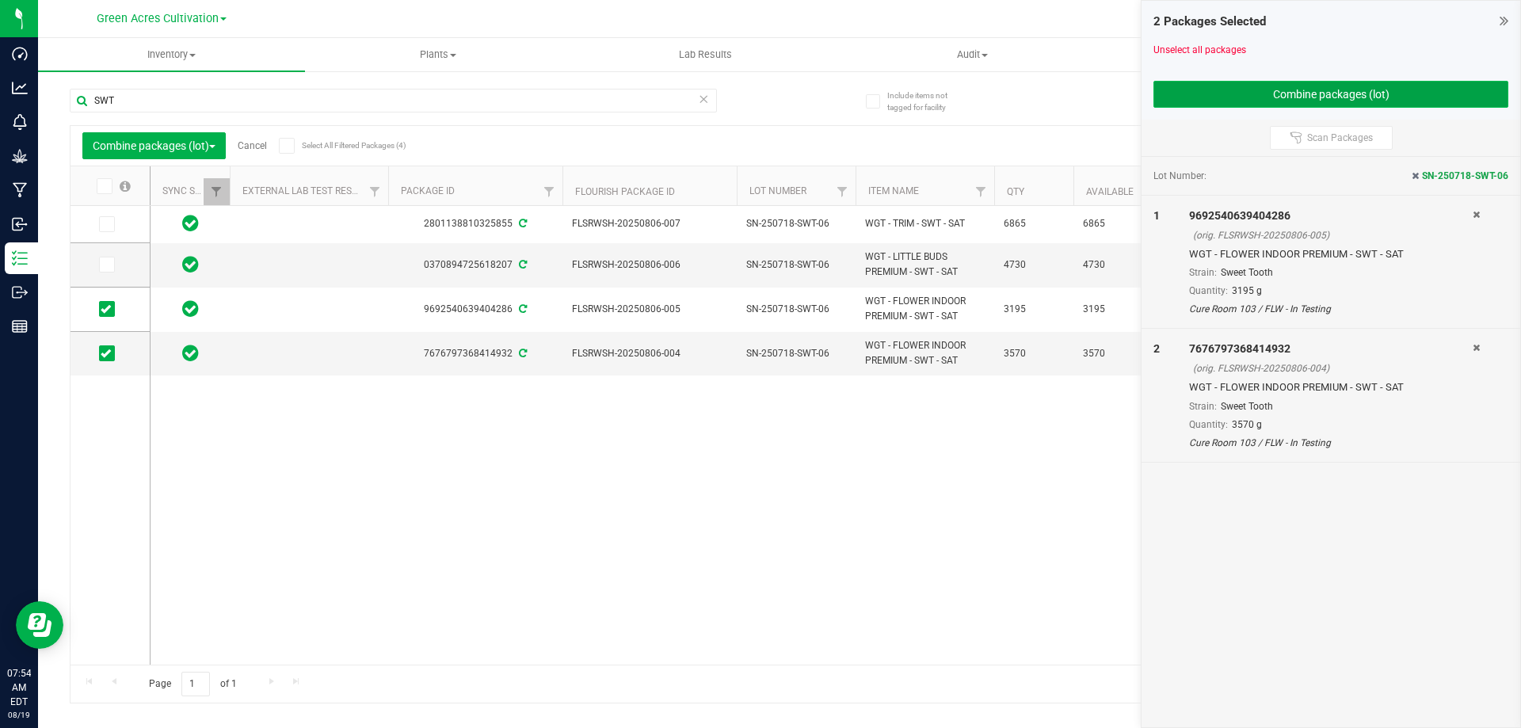
click at [1277, 99] on button "Combine packages (lot)" at bounding box center [1331, 94] width 355 height 27
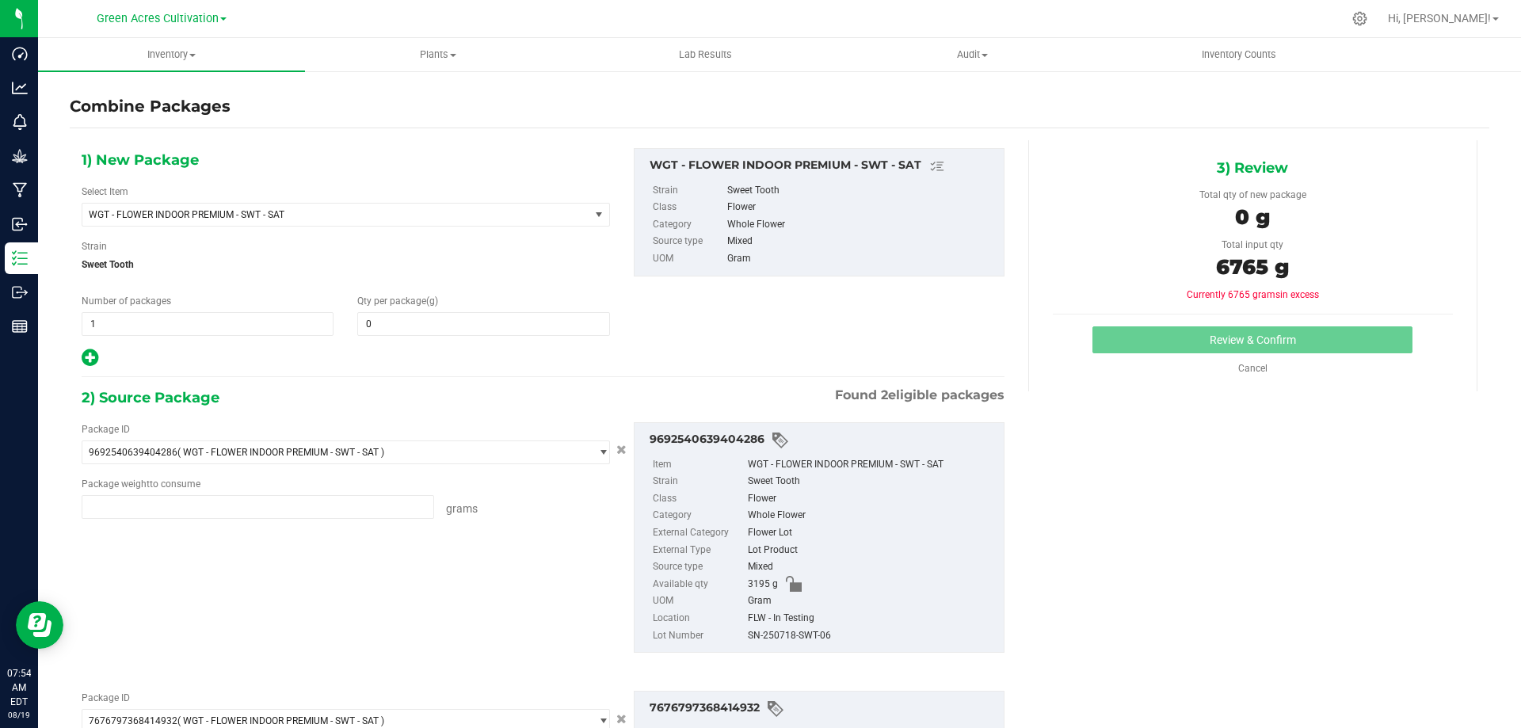
type input "3195.0000 g"
type input "3570.0000 g"
click at [429, 334] on span "0 0" at bounding box center [483, 324] width 252 height 24
click at [429, 326] on span at bounding box center [483, 324] width 252 height 24
type input "6765"
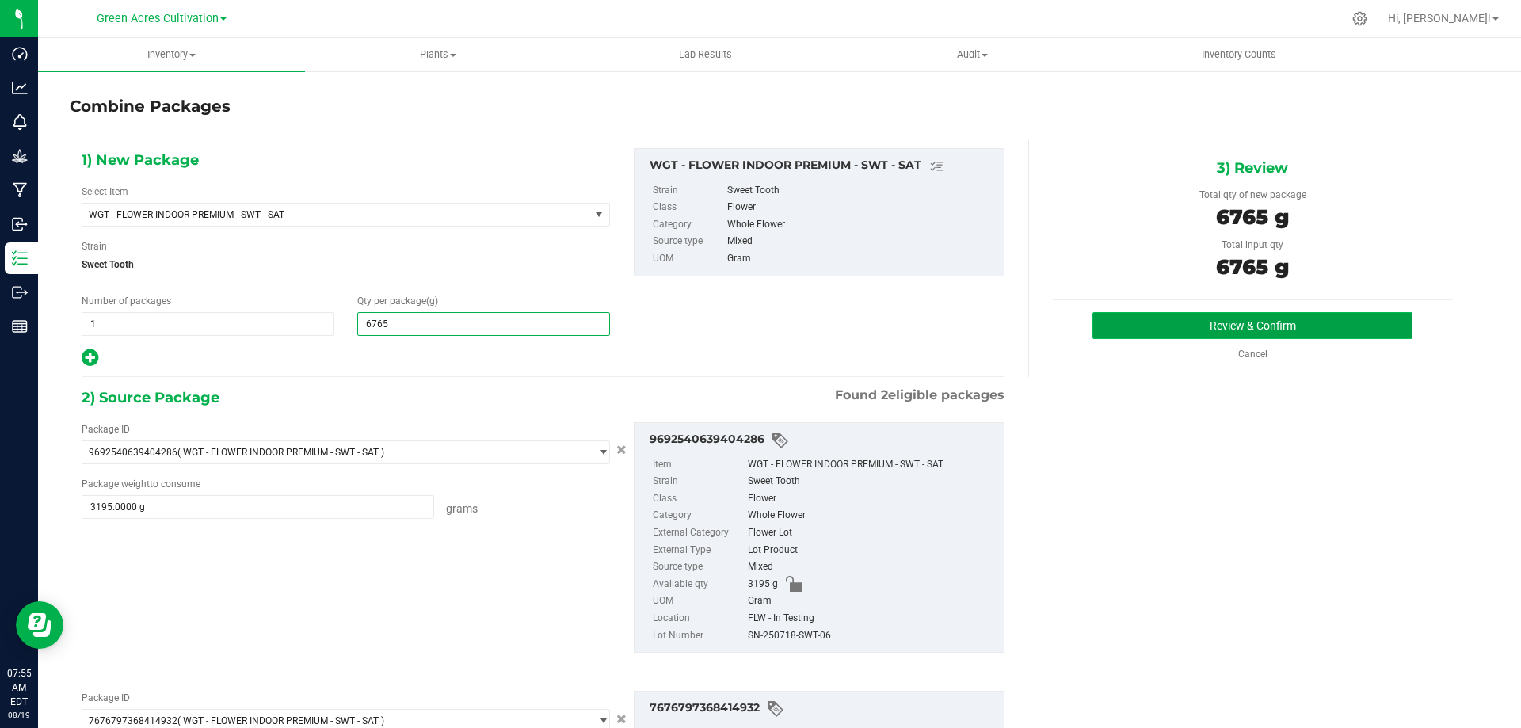
type input "6,765"
click at [1293, 322] on button "Review & Confirm" at bounding box center [1253, 325] width 320 height 27
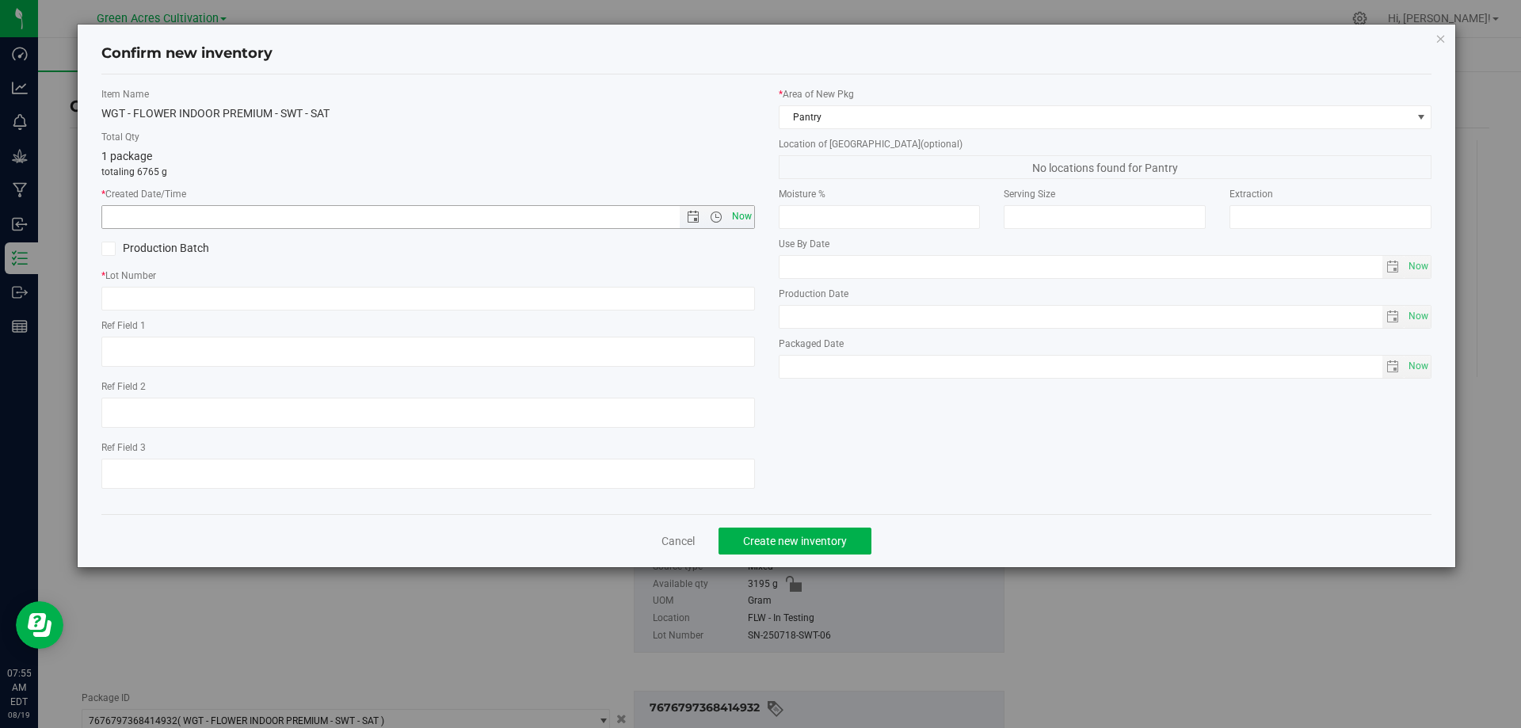
click at [738, 213] on span "Now" at bounding box center [741, 216] width 27 height 23
type input "8/19/2025 7:55 AM"
click at [361, 297] on input "text" at bounding box center [428, 299] width 654 height 24
paste input "GA-AUG25SWT01"
click at [120, 295] on input "GA-AUG25SWT01" at bounding box center [428, 299] width 654 height 24
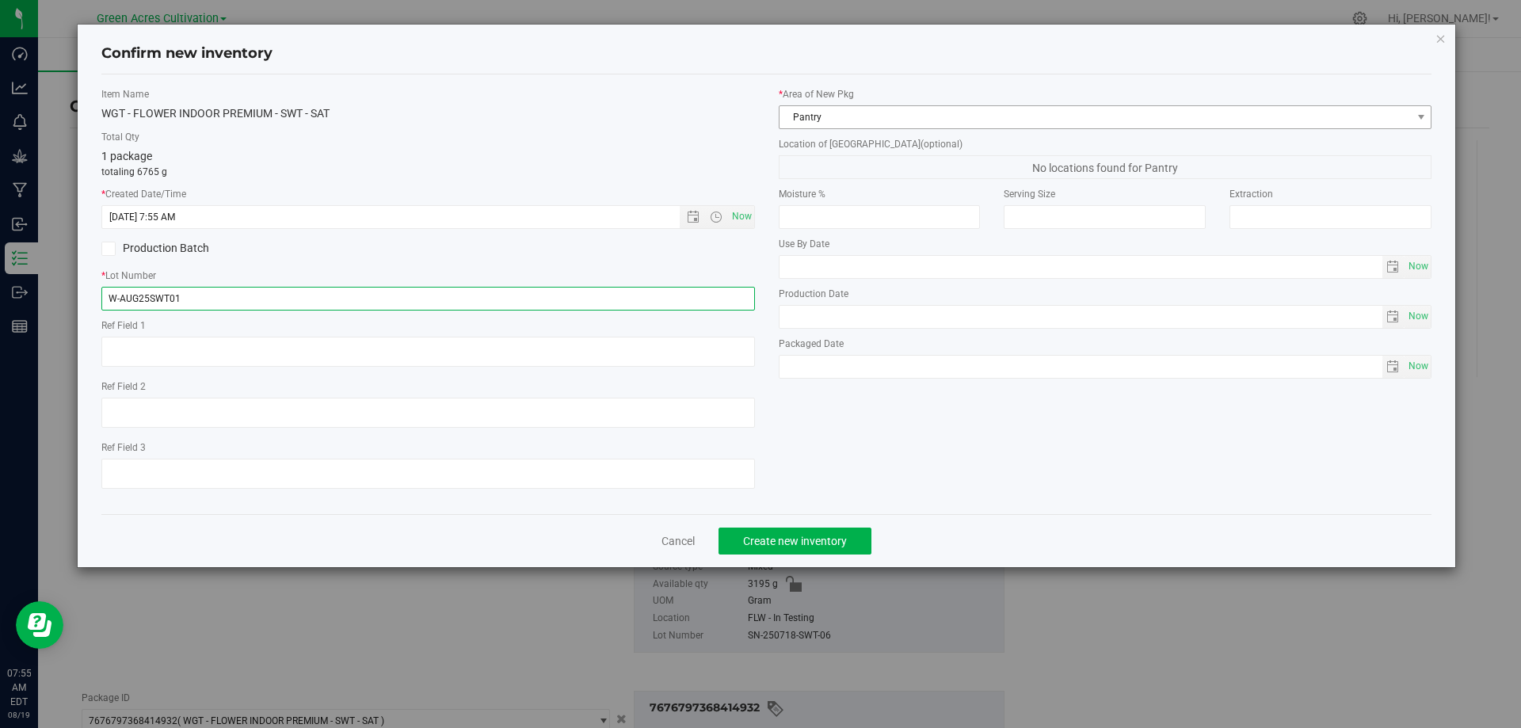
type input "W-AUG25SWT01"
click at [850, 112] on span "Pantry" at bounding box center [1096, 117] width 632 height 22
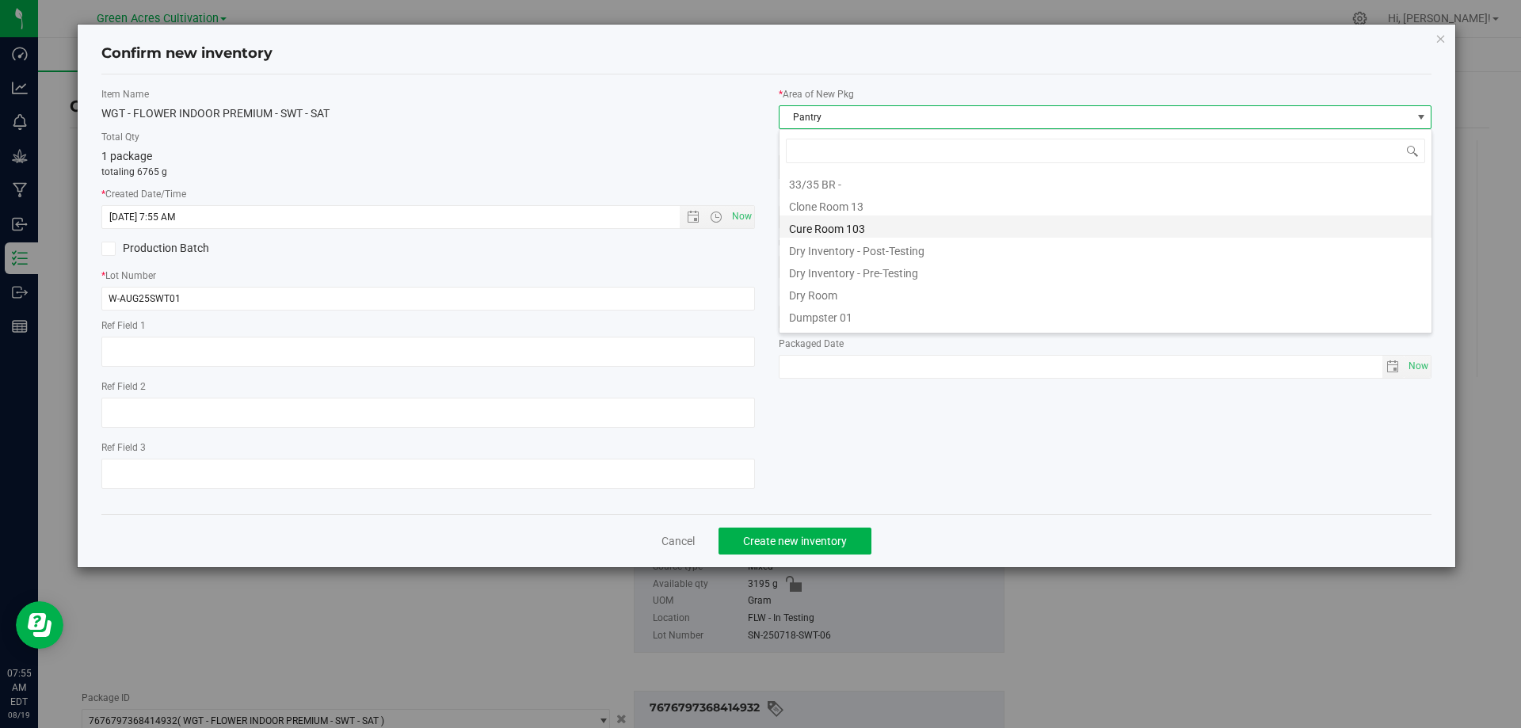
click at [827, 222] on li "Cure Room 103" at bounding box center [1106, 226] width 652 height 22
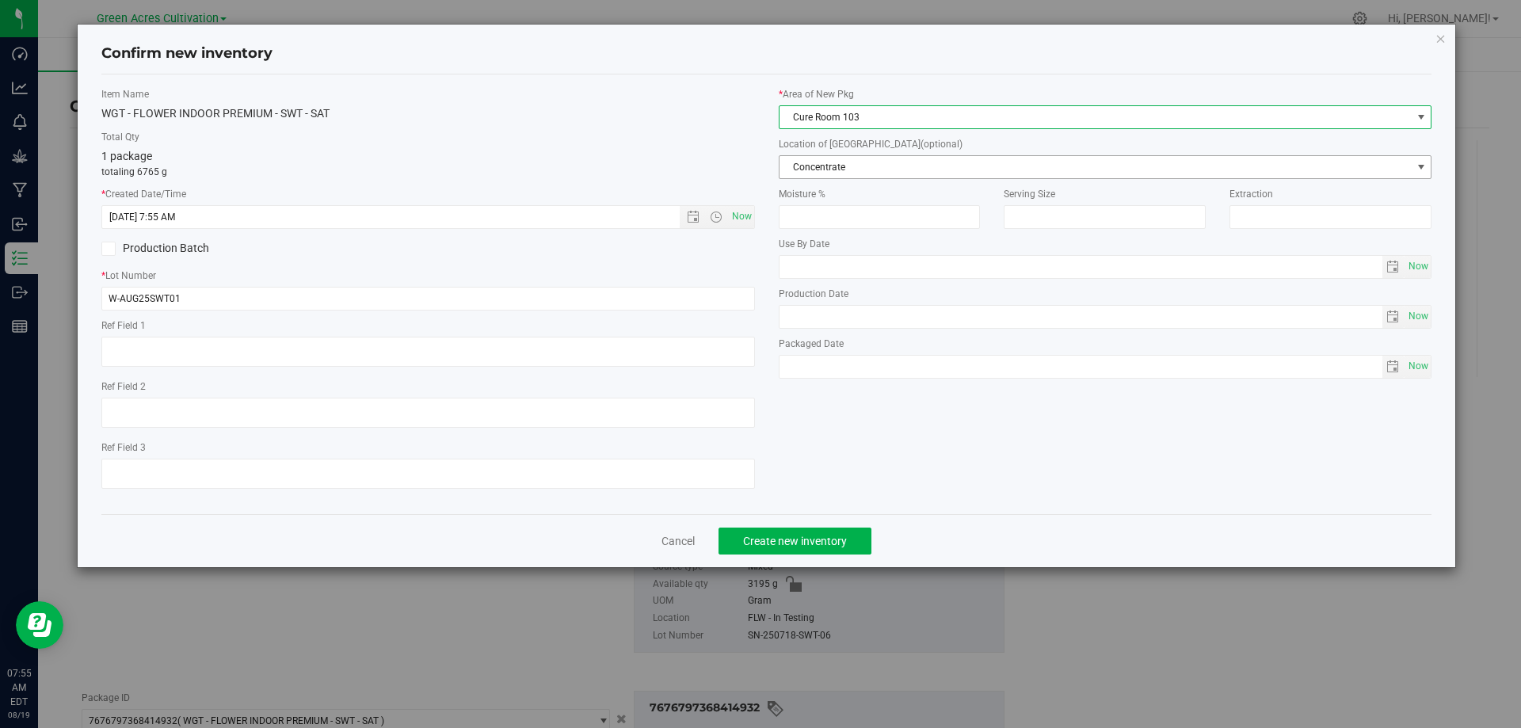
click at [848, 163] on span "Concentrate" at bounding box center [1096, 167] width 632 height 22
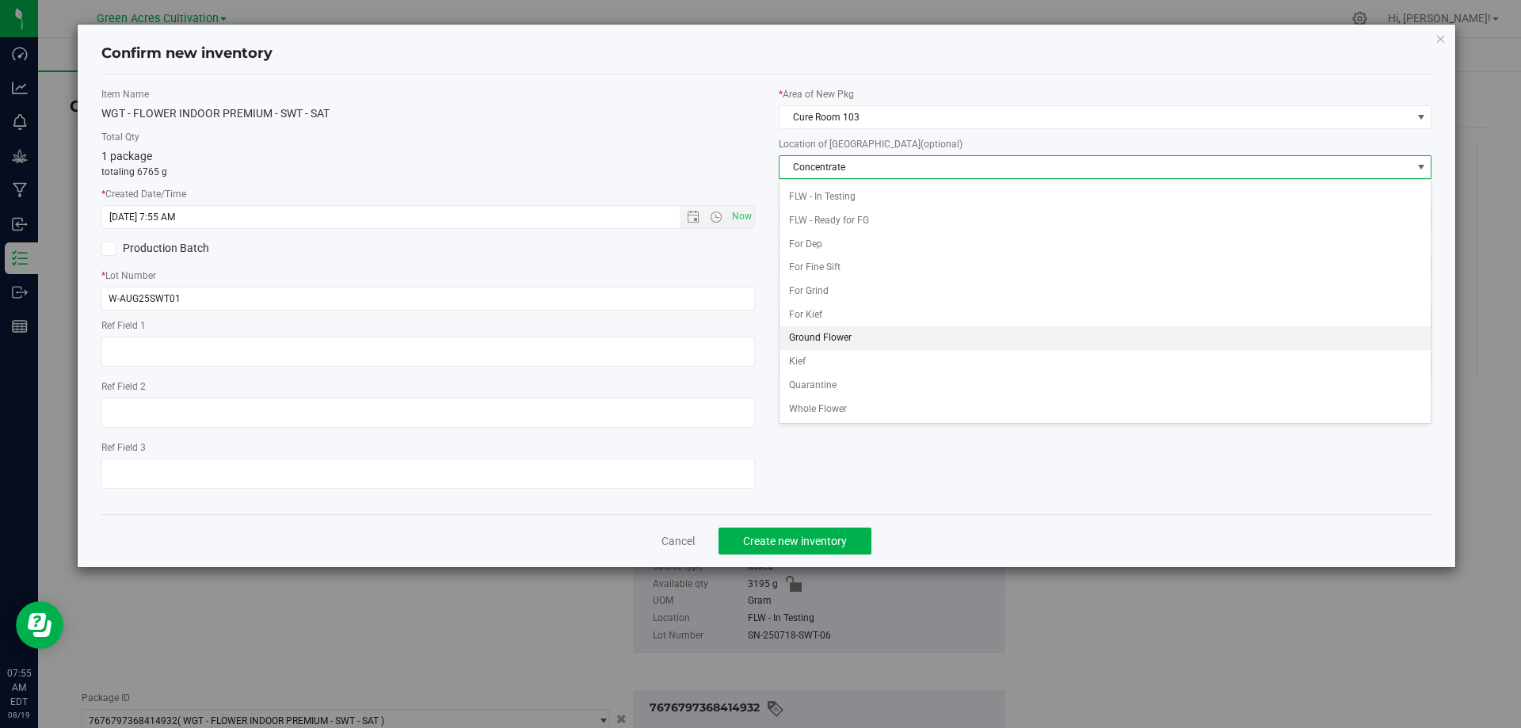
scroll to position [162, 0]
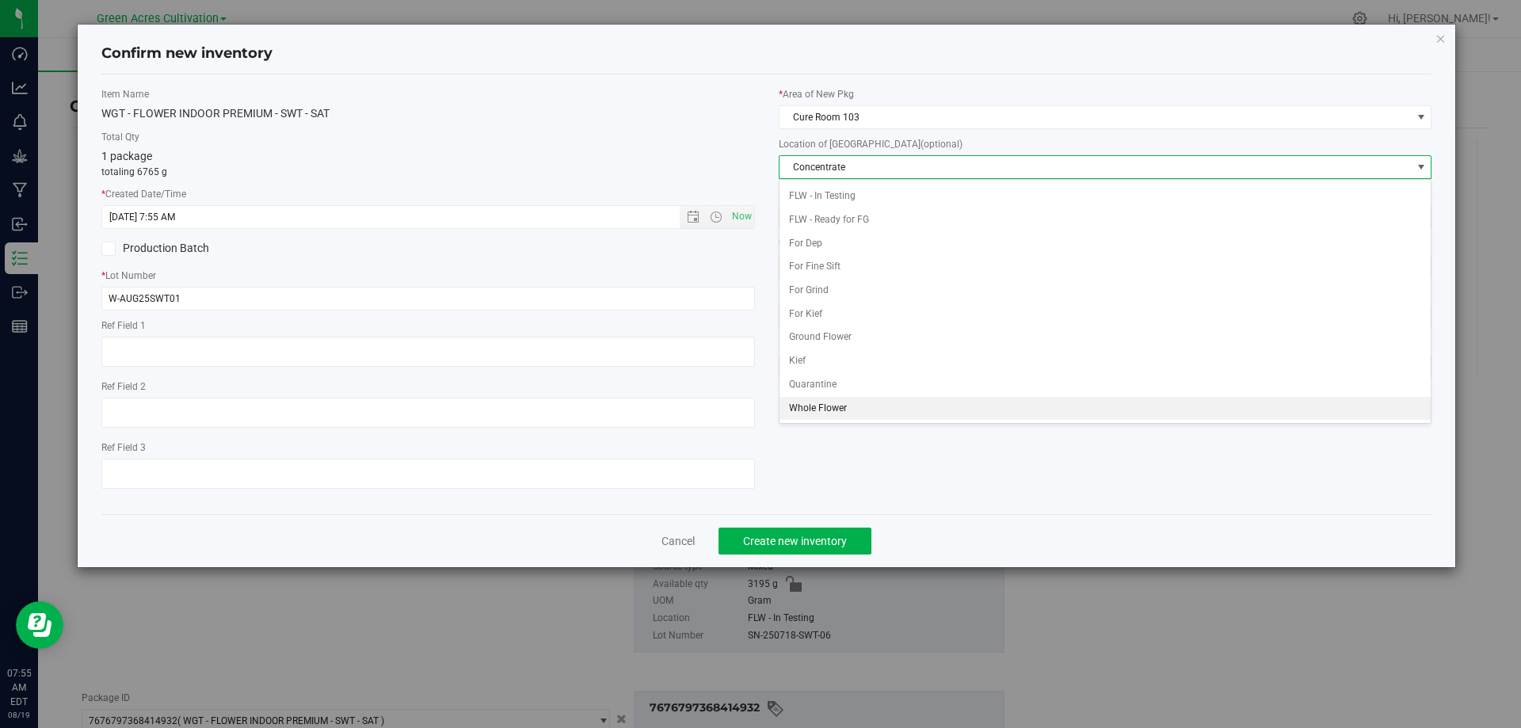
click at [845, 410] on li "Whole Flower" at bounding box center [1106, 409] width 652 height 24
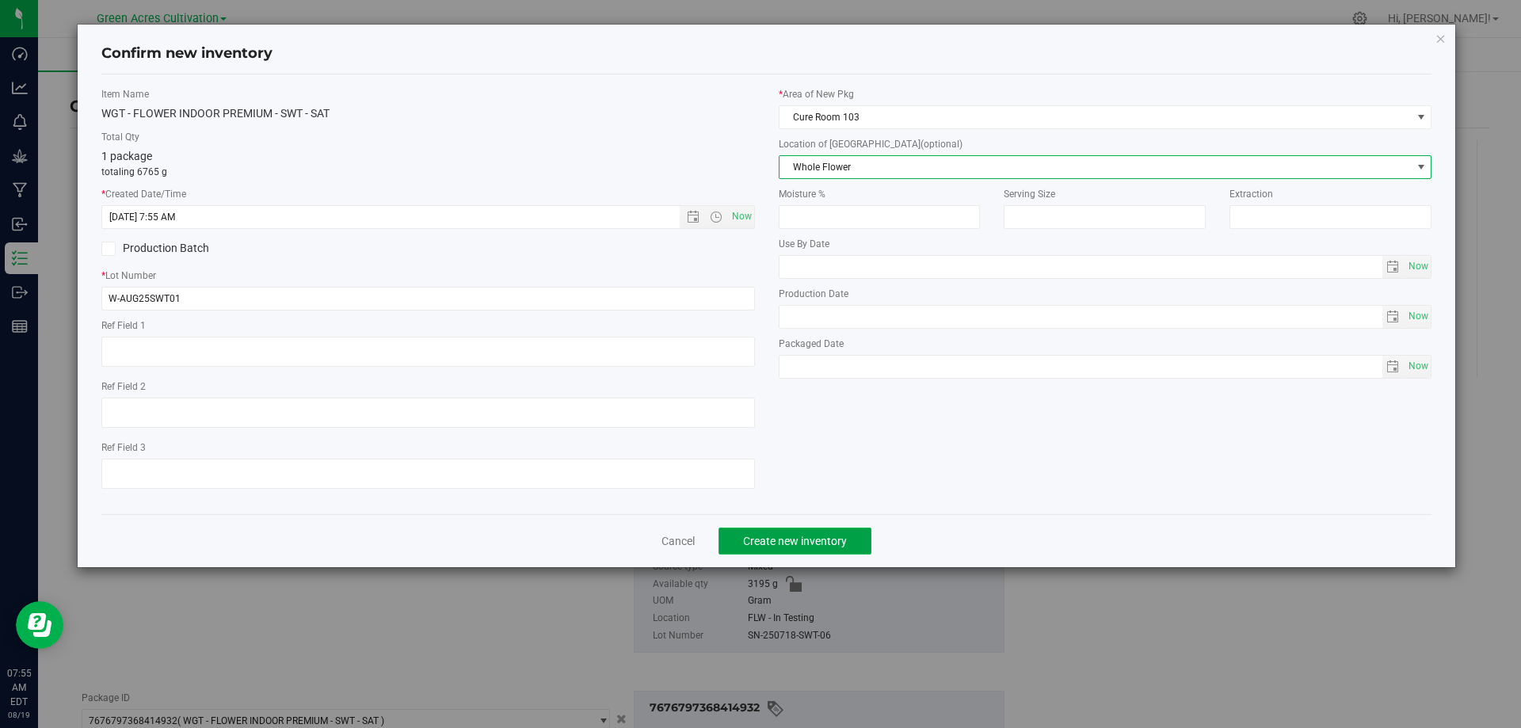
click at [780, 542] on span "Create new inventory" at bounding box center [795, 541] width 104 height 13
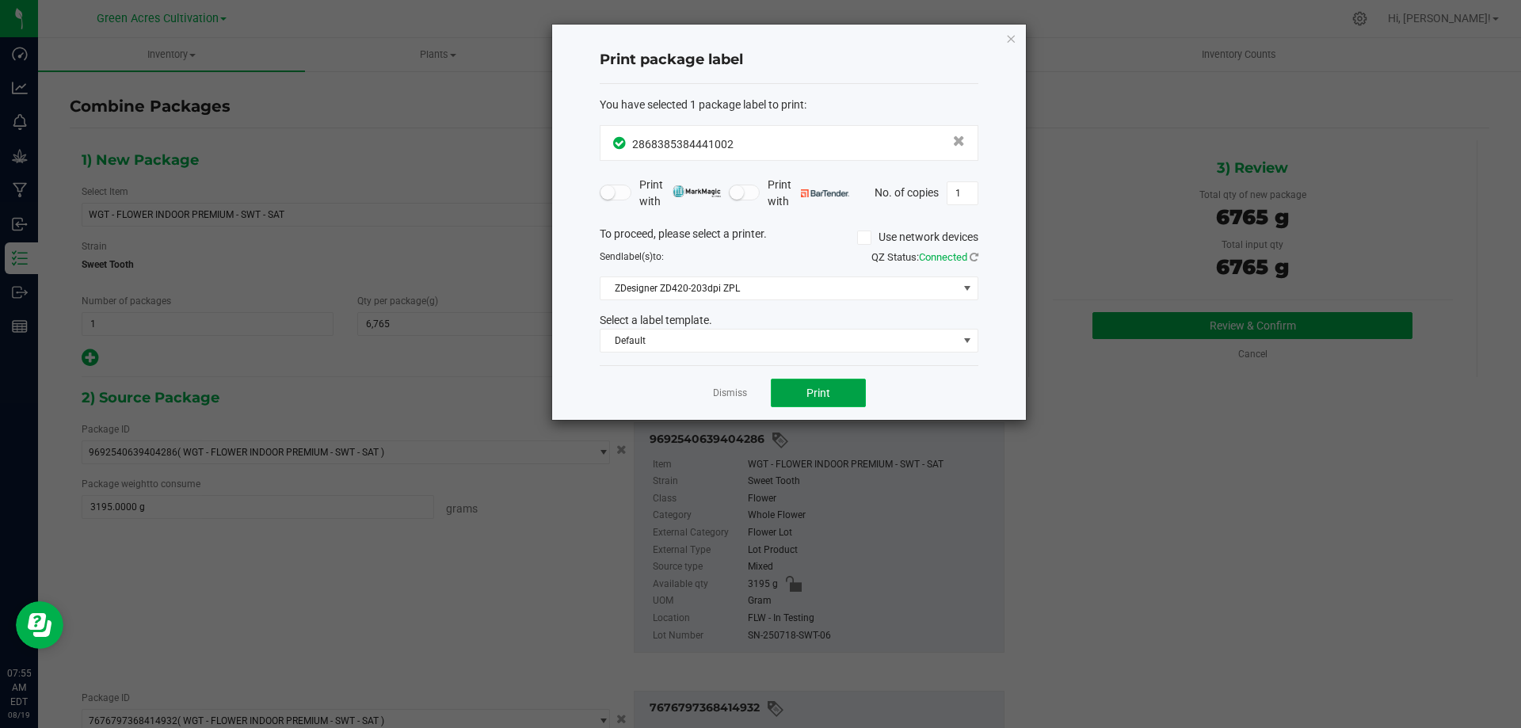
click at [795, 388] on button "Print" at bounding box center [818, 393] width 95 height 29
click at [1007, 38] on icon "button" at bounding box center [1010, 38] width 11 height 19
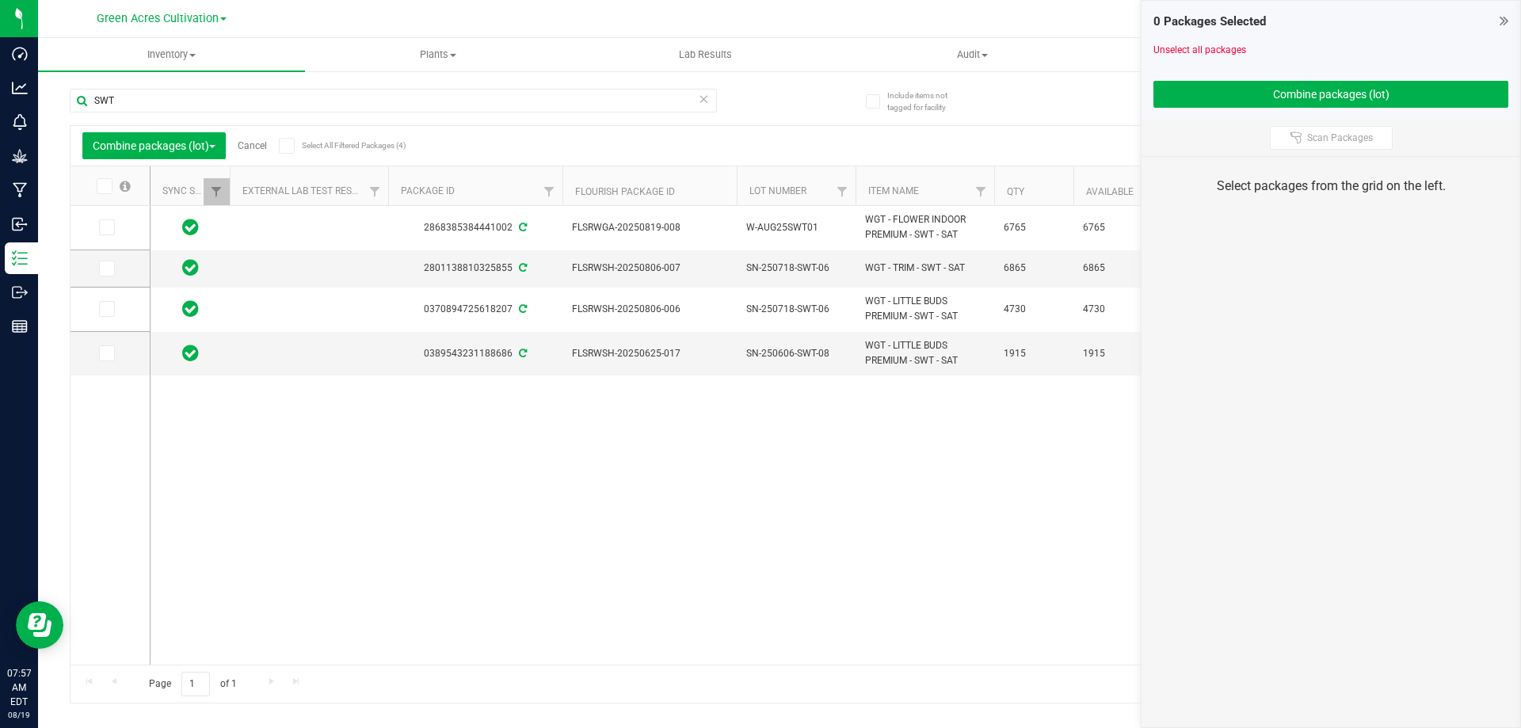
click at [251, 147] on link "Cancel" at bounding box center [252, 145] width 29 height 11
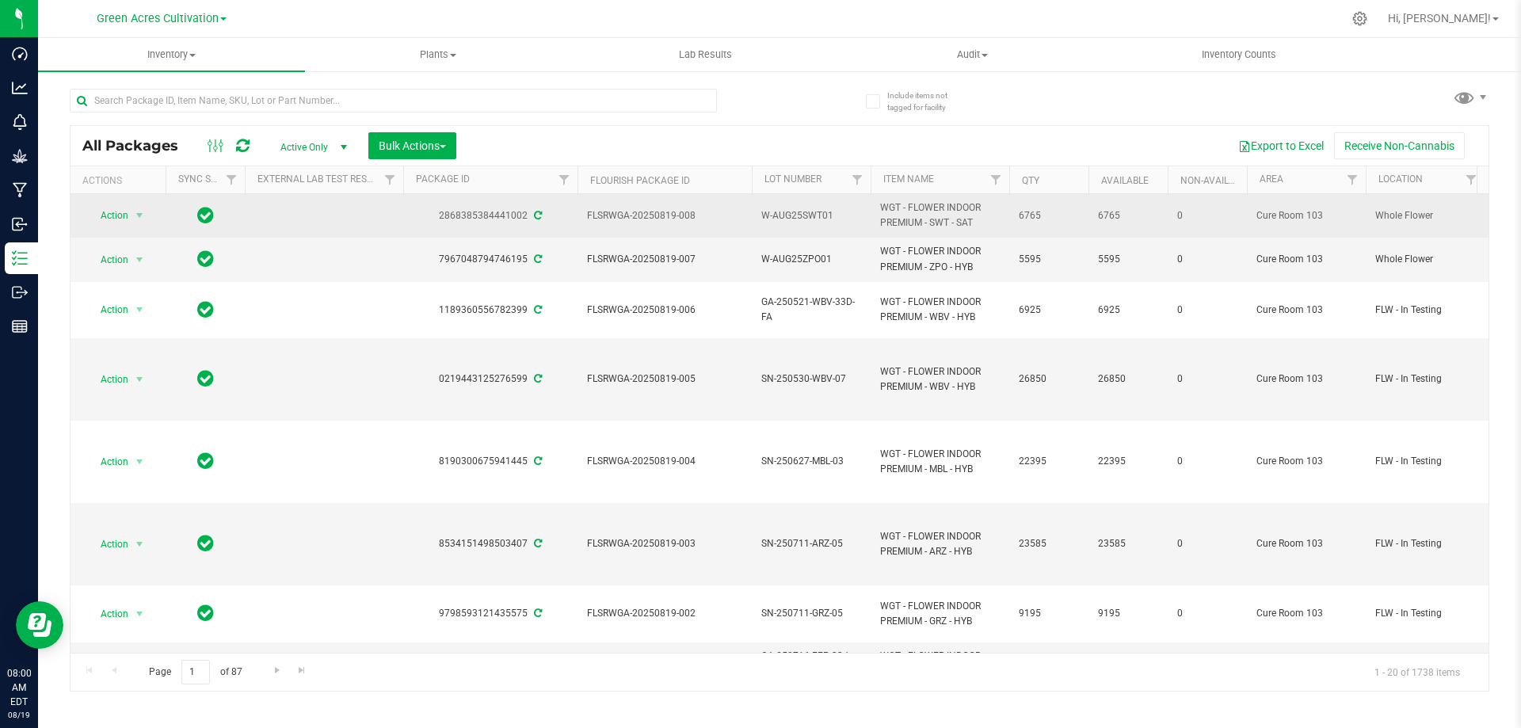
click at [798, 216] on span "W-AUG25SWT01" at bounding box center [811, 215] width 100 height 15
click at [798, 216] on input "W-AUG25SWT01" at bounding box center [807, 216] width 113 height 25
click at [59, 177] on div "Include items not tagged for facility All Packages Active Only Active Only Lab …" at bounding box center [779, 311] width 1483 height 483
click at [799, 257] on span "W-AUG25ZPO01" at bounding box center [811, 259] width 100 height 15
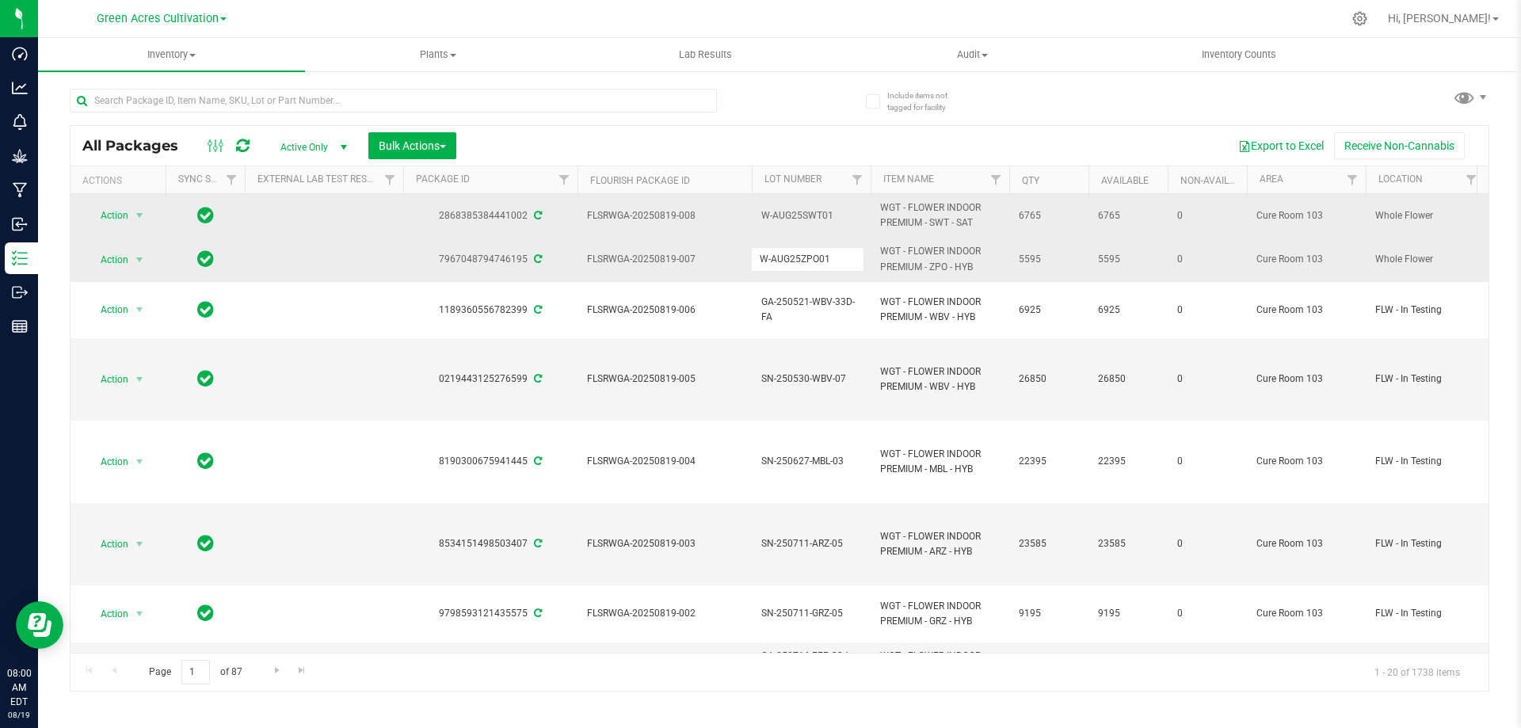
click at [799, 257] on input "W-AUG25ZPO01" at bounding box center [807, 259] width 113 height 25
click at [1383, 86] on div "All Packages Active Only Active Only Lab Samples Locked All External Internal B…" at bounding box center [780, 383] width 1420 height 618
click at [807, 98] on div "All Packages Active Only Active Only Lab Samples Locked All External Internal B…" at bounding box center [780, 383] width 1420 height 618
click at [786, 105] on div "All Packages Active Only Active Only Lab Samples Locked All External Internal B…" at bounding box center [780, 383] width 1420 height 618
click at [336, 101] on input "text" at bounding box center [393, 101] width 647 height 24
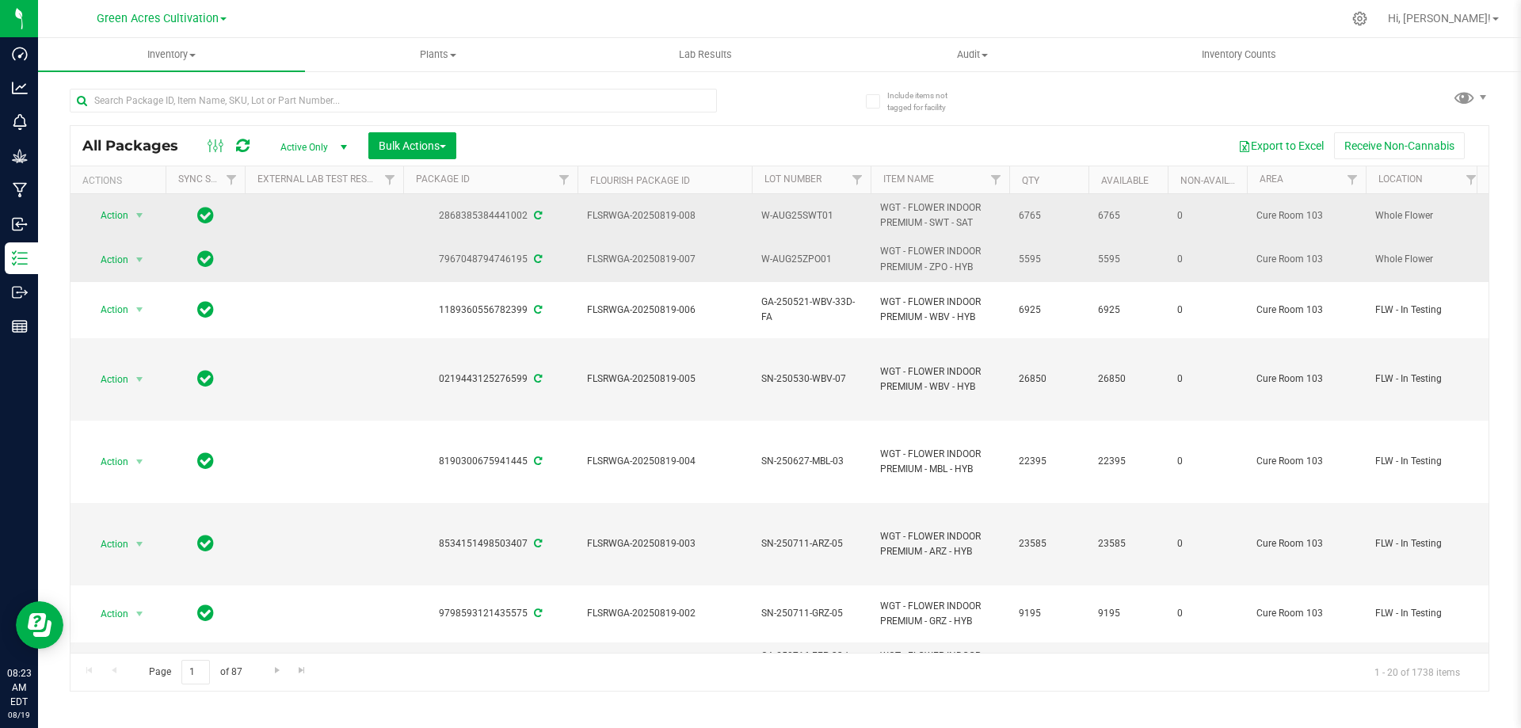
click at [801, 105] on div "All Packages Active Only Active Only Lab Samples Locked All External Internal B…" at bounding box center [780, 383] width 1420 height 618
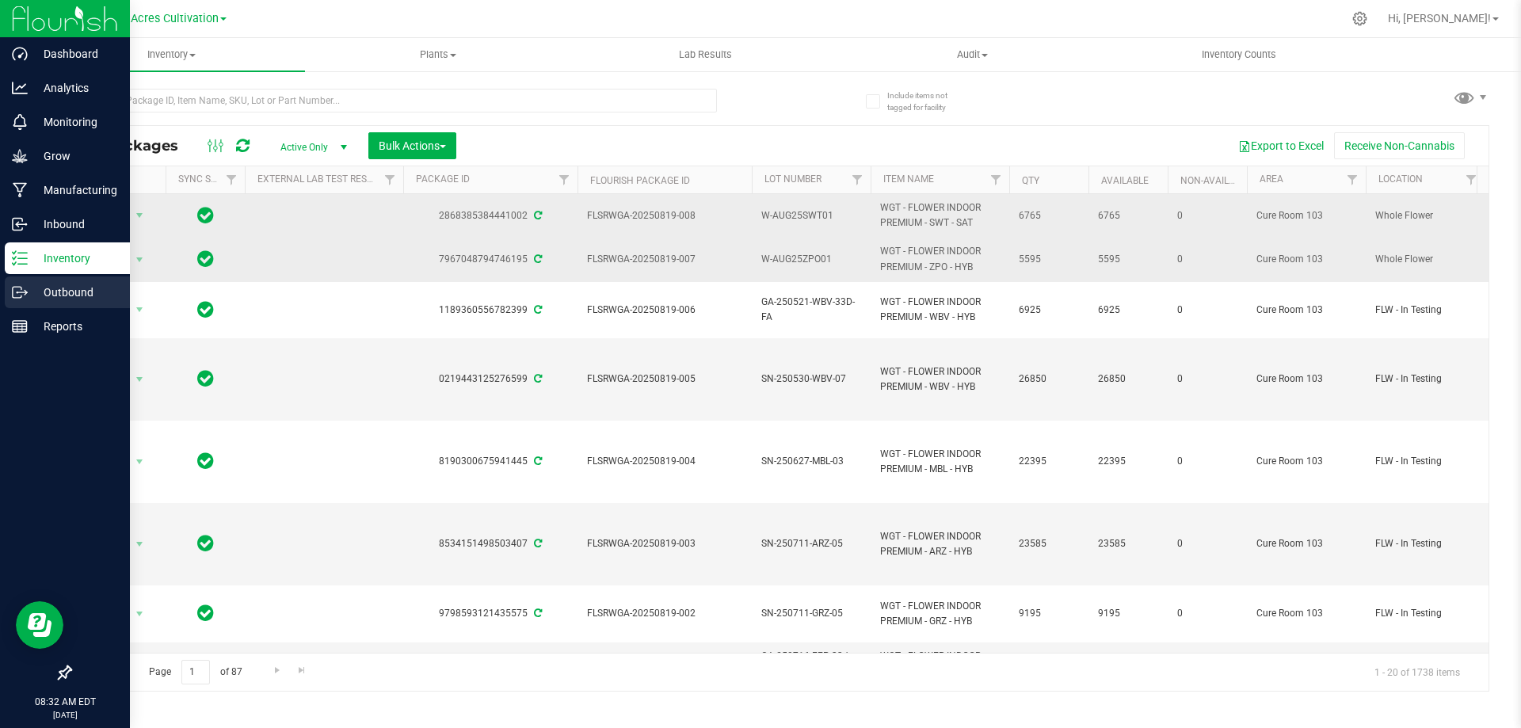
click at [40, 298] on p "Outbound" at bounding box center [75, 292] width 95 height 19
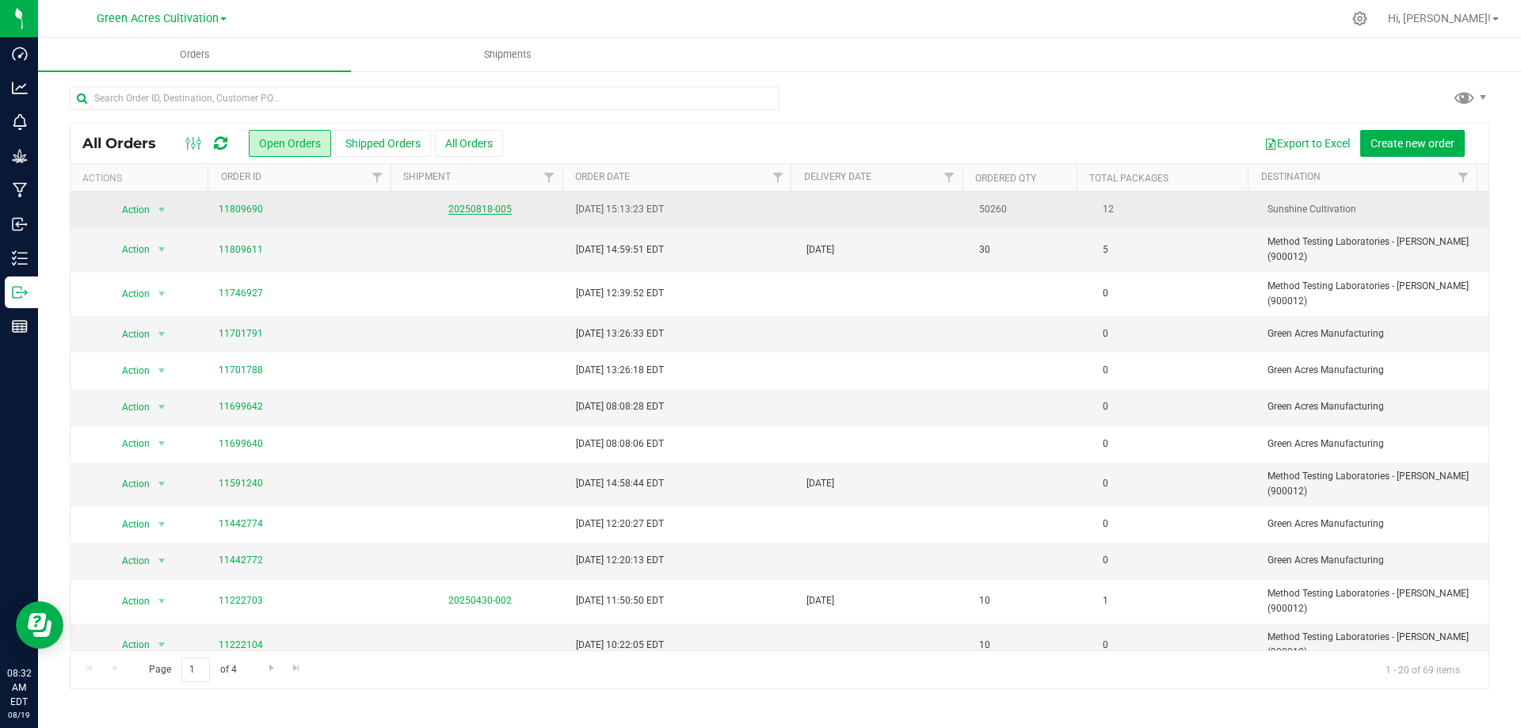
click at [482, 210] on link "20250818-005" at bounding box center [479, 209] width 63 height 11
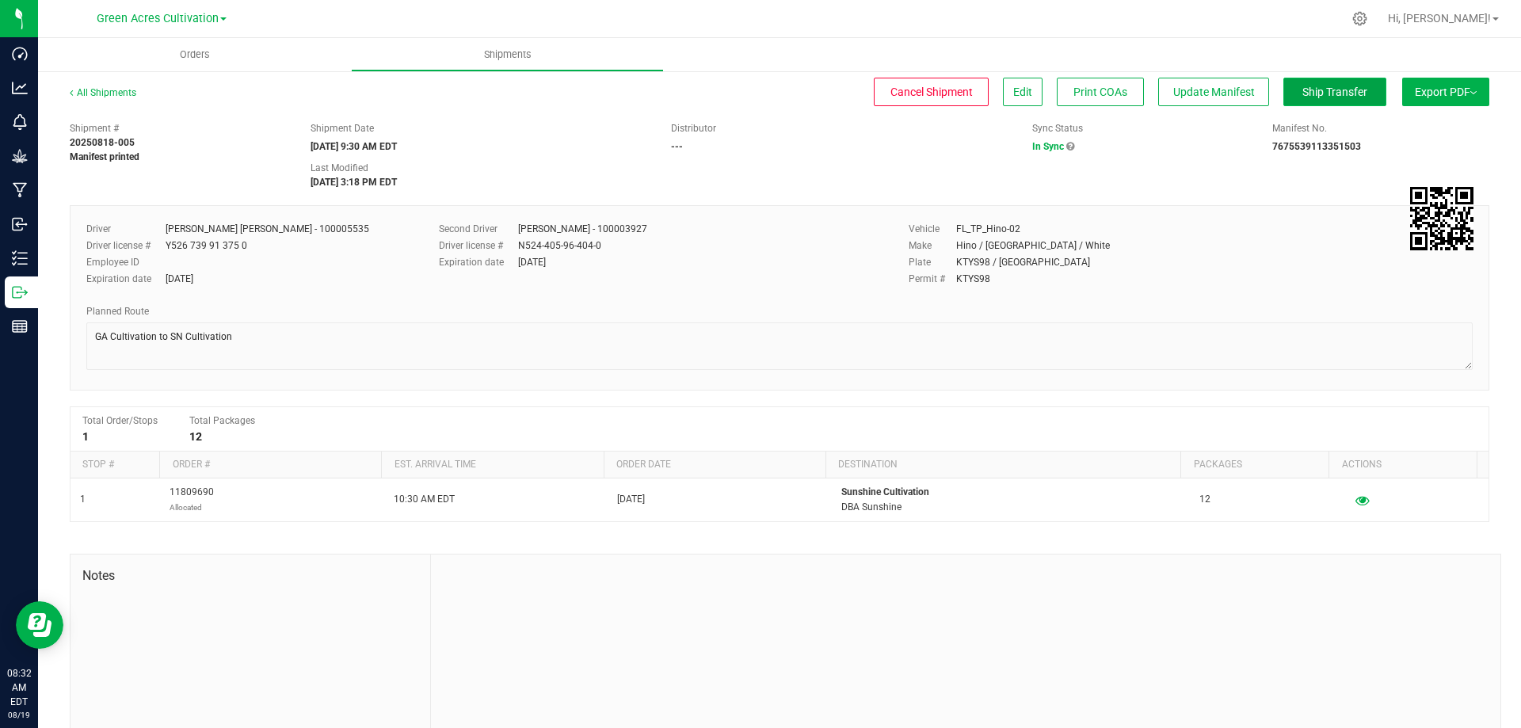
click at [1362, 97] on button "Ship Transfer" at bounding box center [1334, 92] width 103 height 29
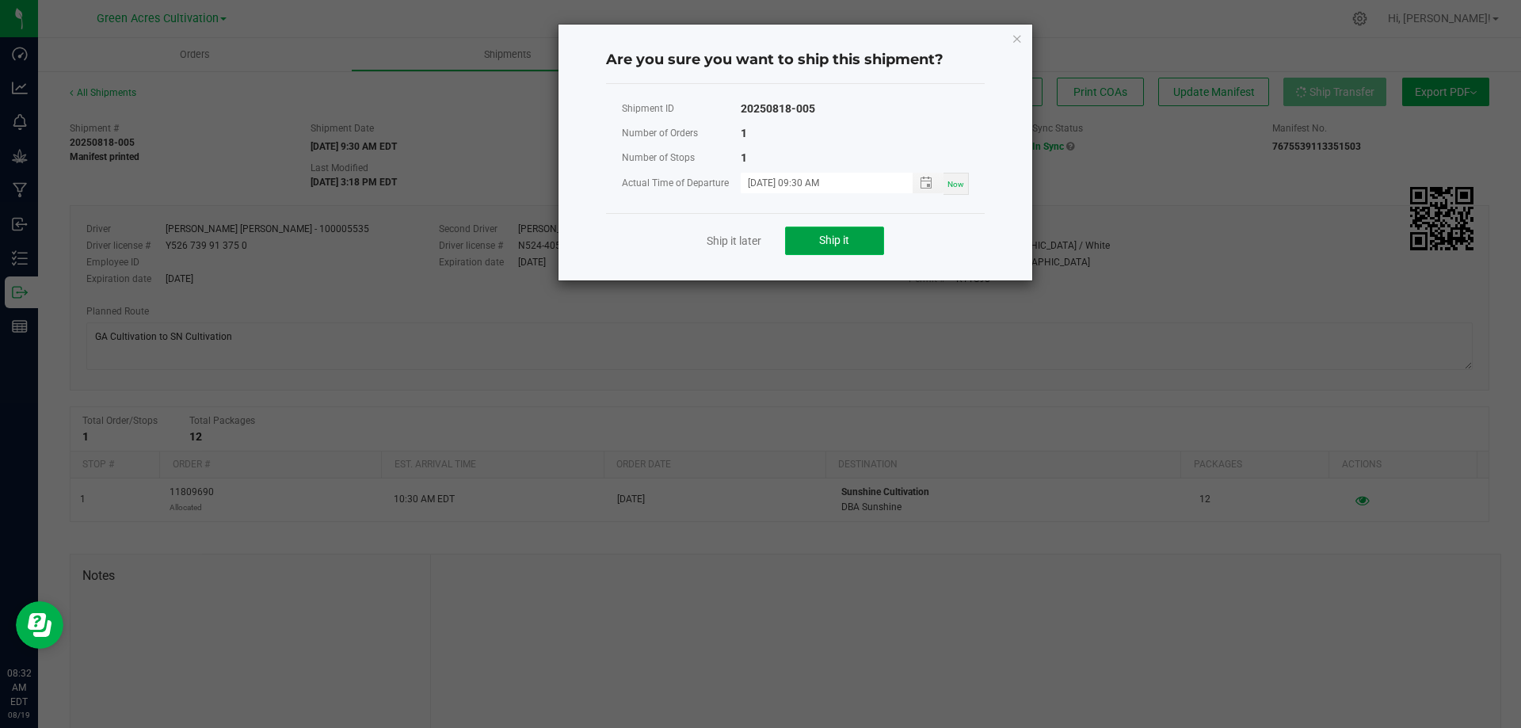
click at [825, 241] on span "Ship it" at bounding box center [834, 240] width 30 height 13
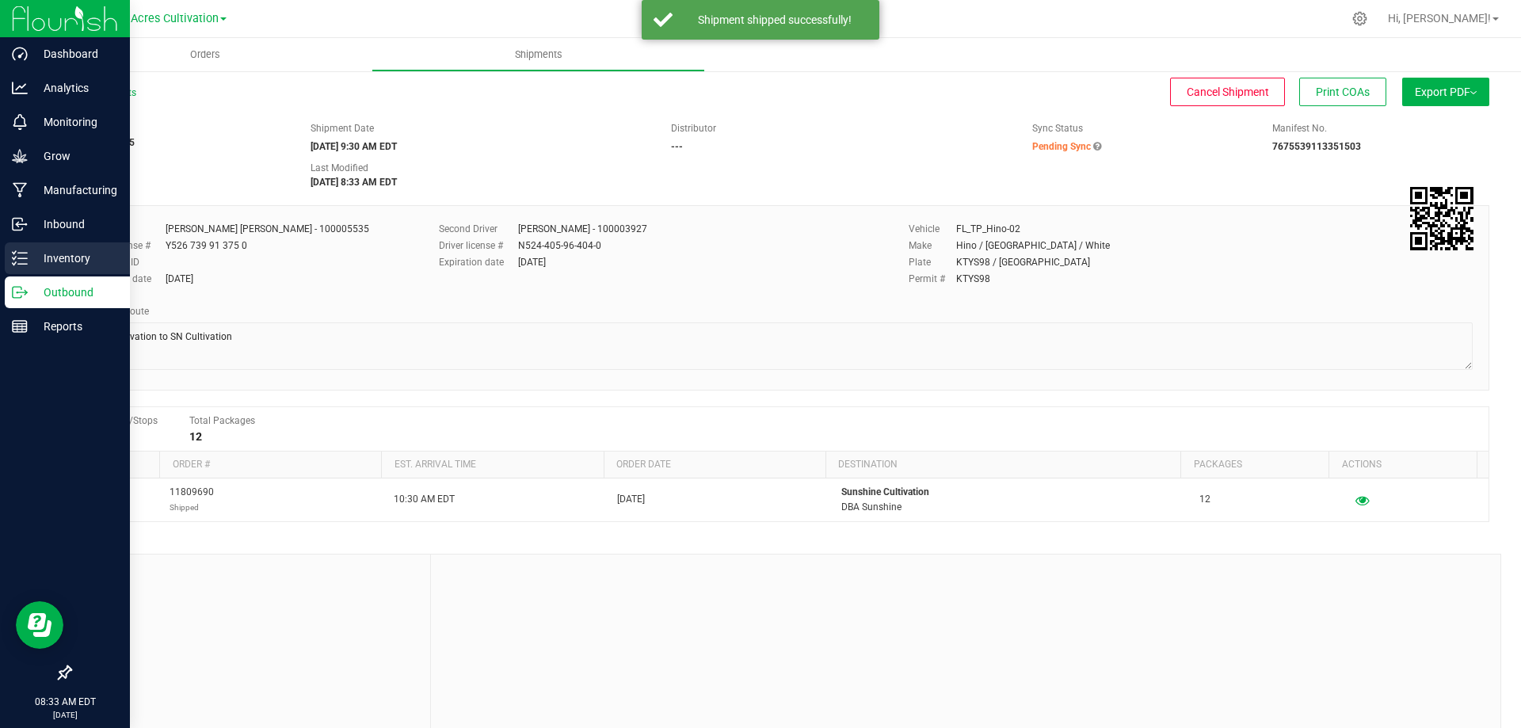
click at [48, 257] on p "Inventory" at bounding box center [75, 258] width 95 height 19
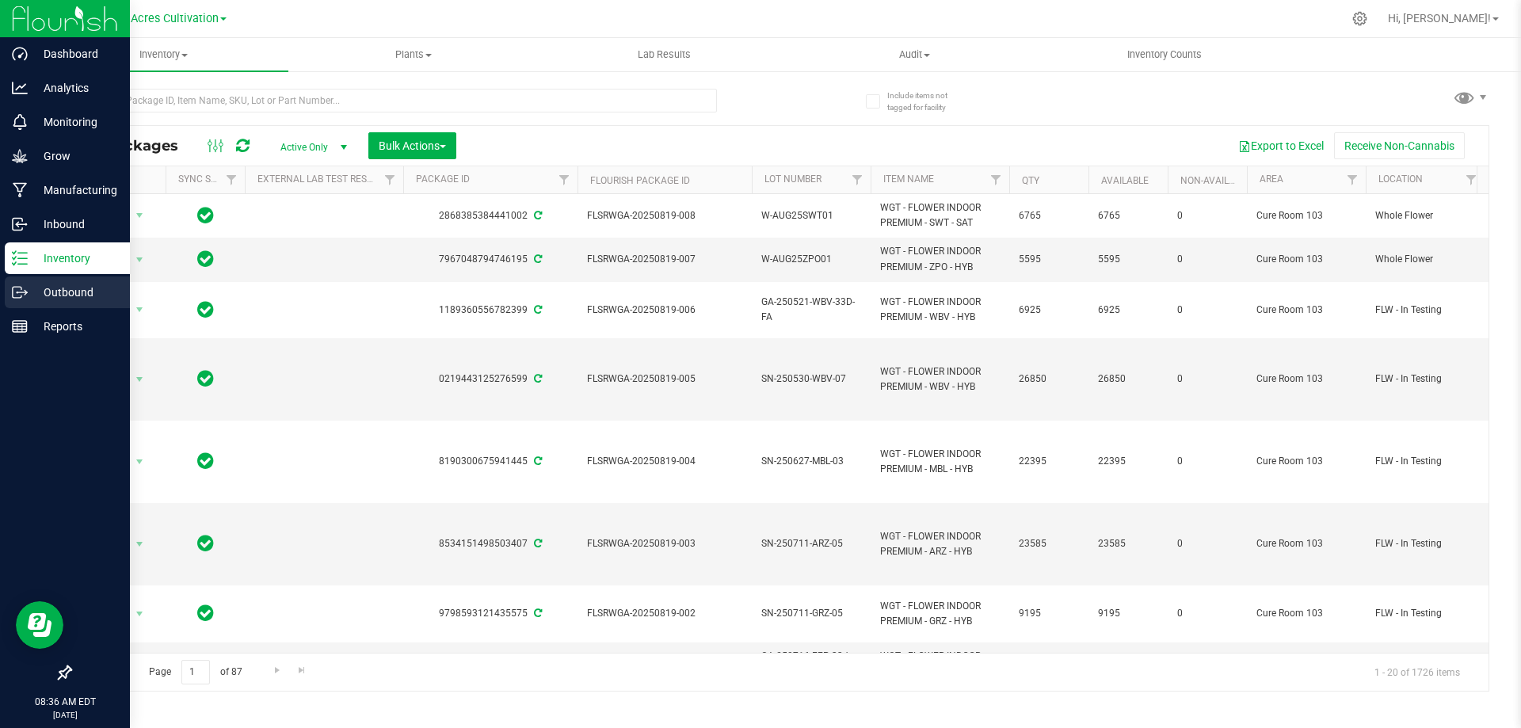
click at [67, 283] on p "Outbound" at bounding box center [75, 292] width 95 height 19
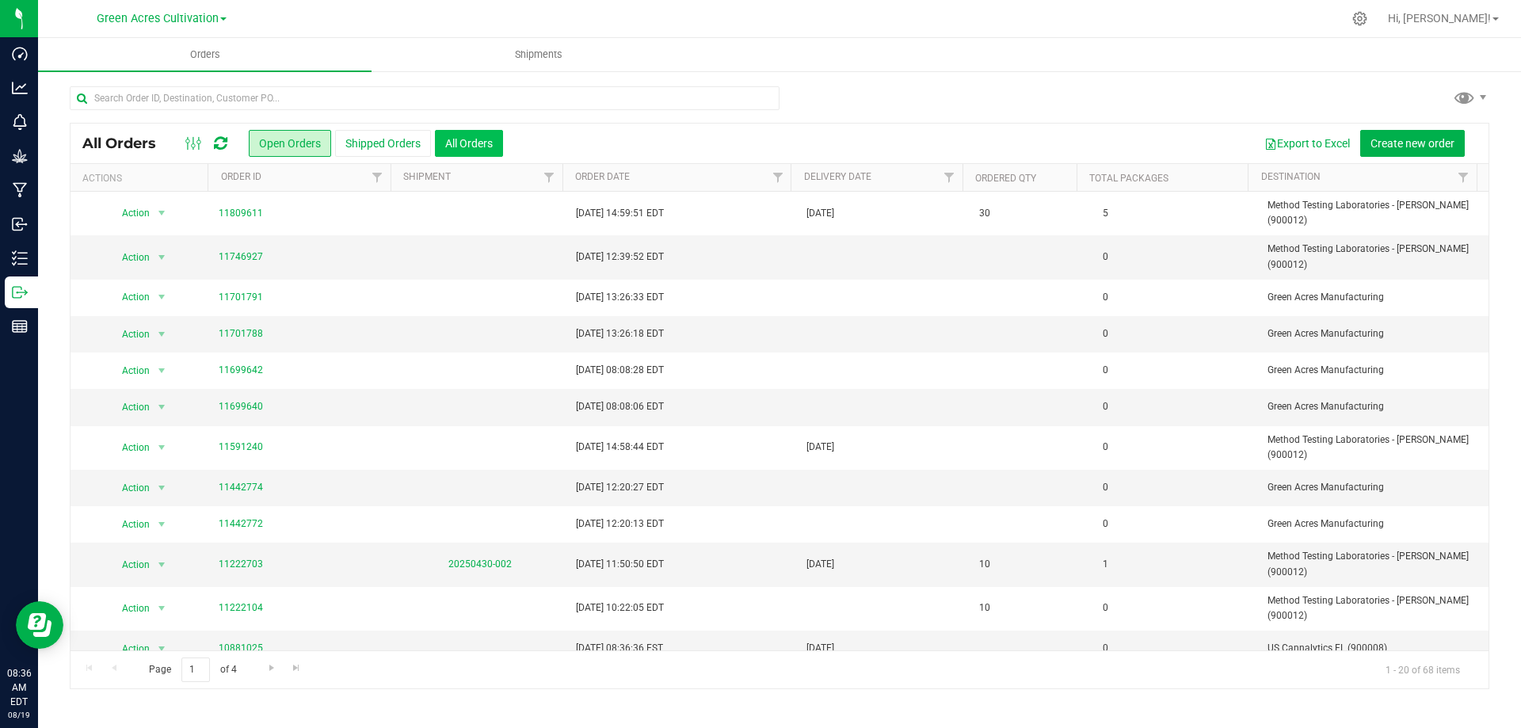
click at [470, 145] on button "All Orders" at bounding box center [469, 143] width 68 height 27
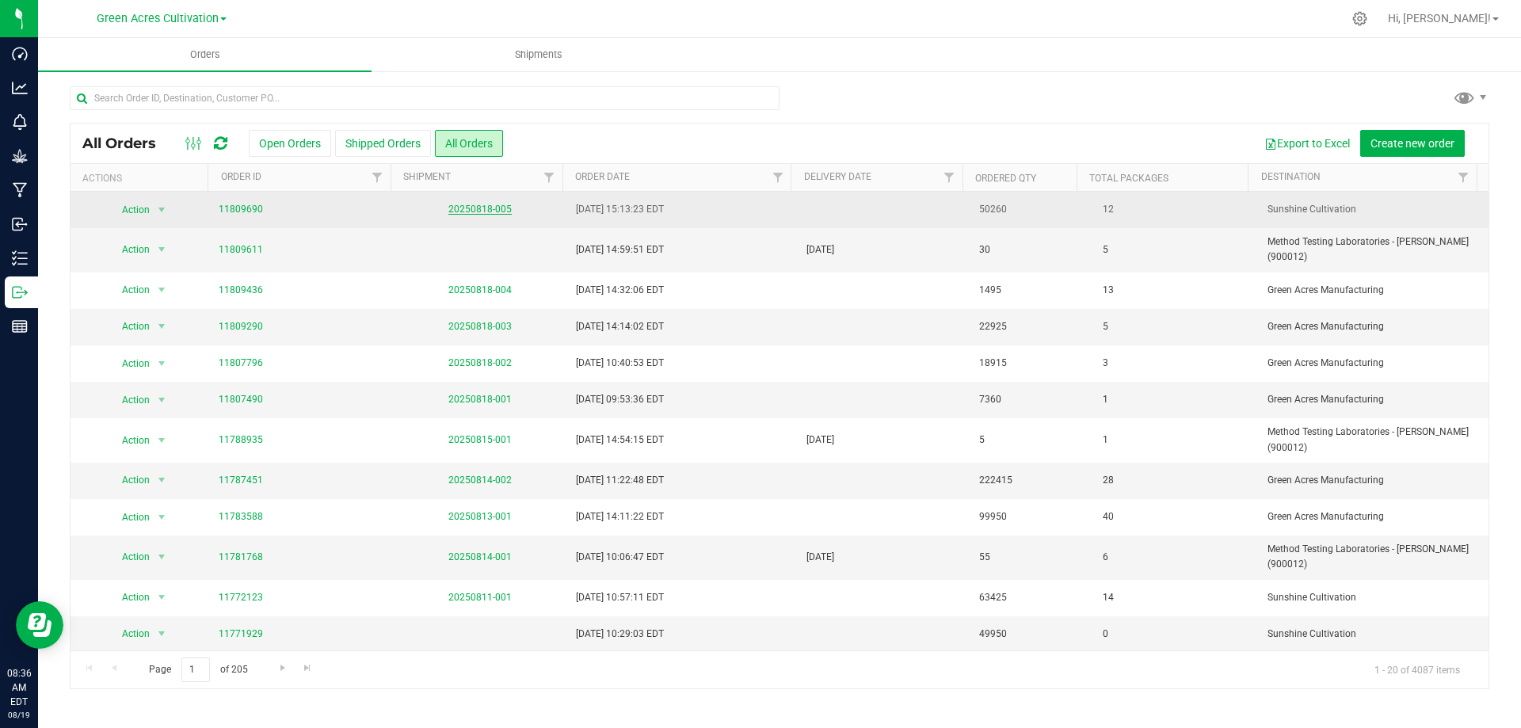
click at [488, 206] on link "20250818-005" at bounding box center [479, 209] width 63 height 11
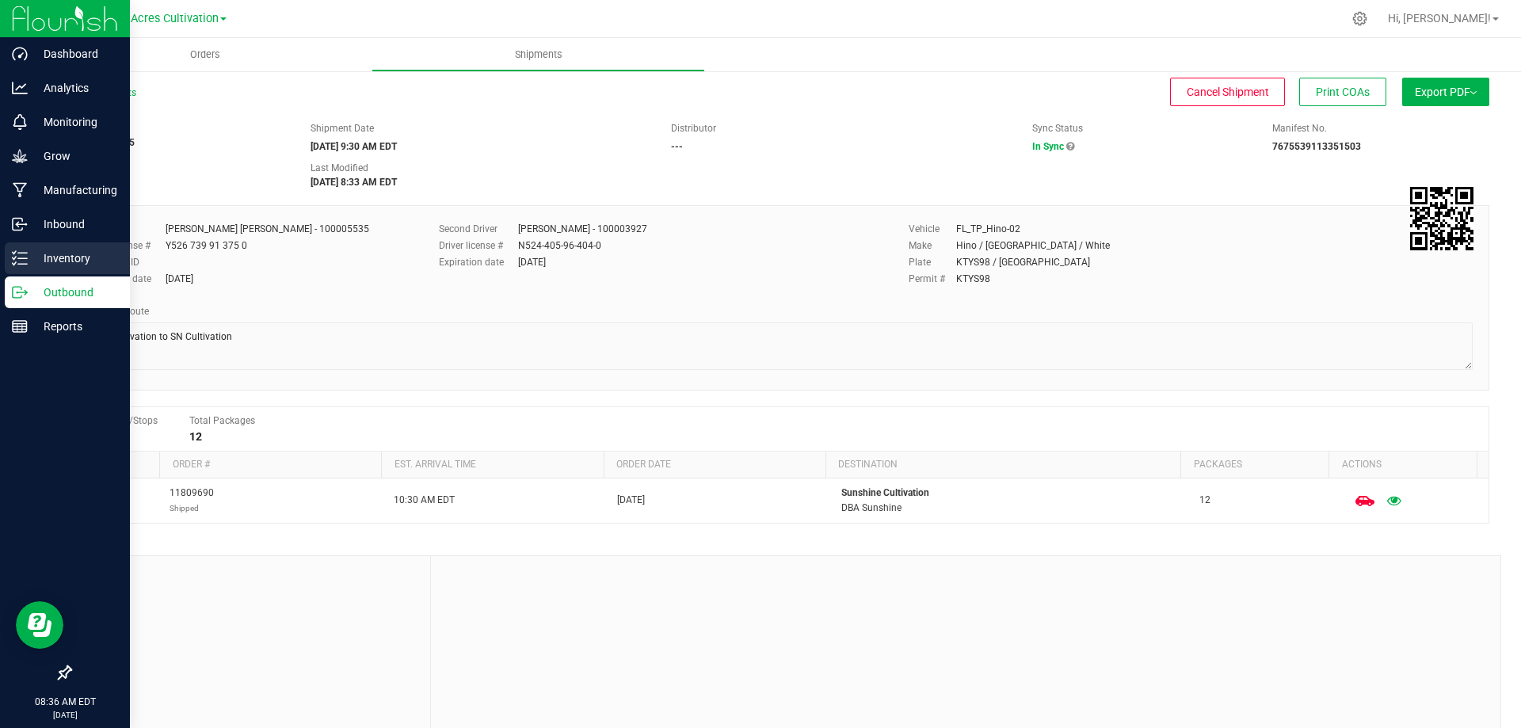
click at [34, 255] on p "Inventory" at bounding box center [75, 258] width 95 height 19
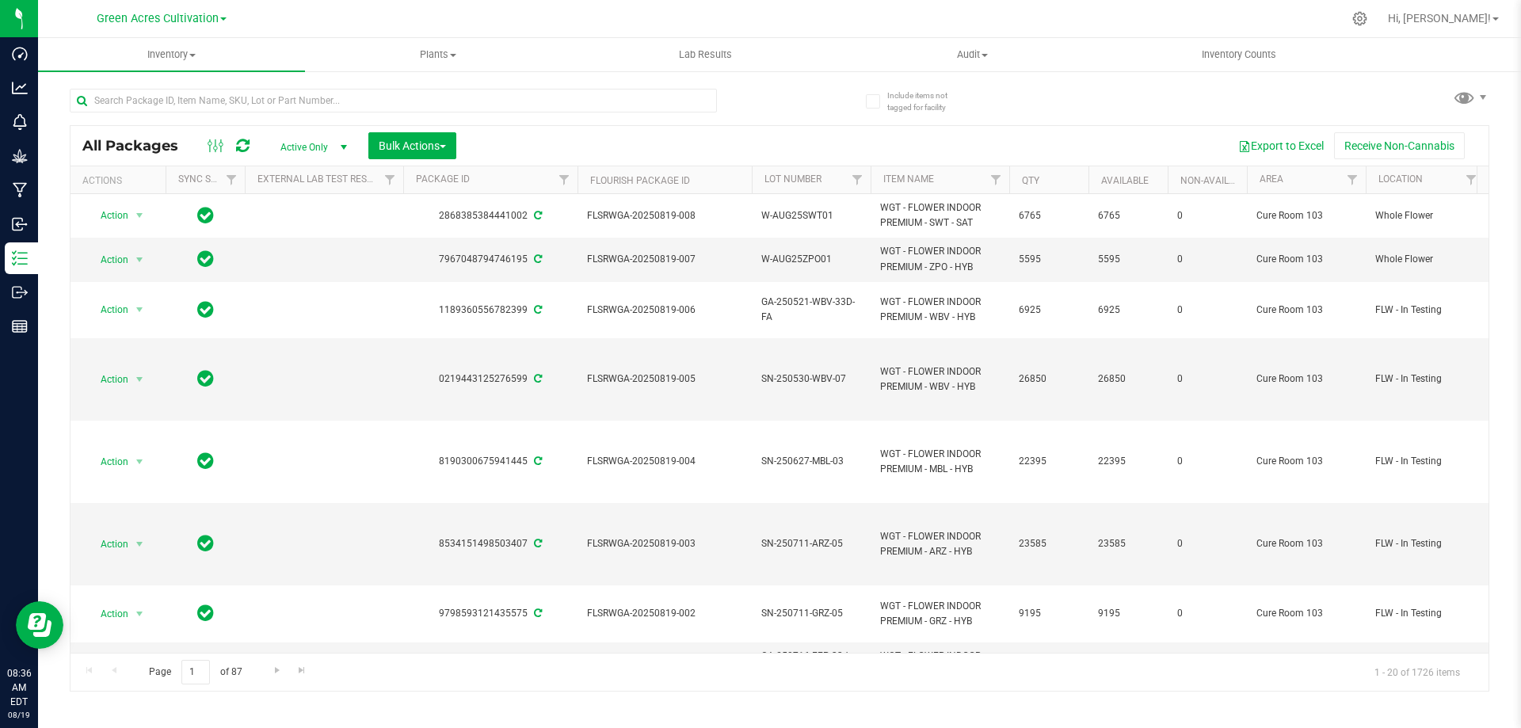
click at [816, 82] on div "All Packages Active Only Active Only Lab Samples Locked All External Internal B…" at bounding box center [780, 383] width 1420 height 618
click at [794, 98] on div "All Packages Active Only Active Only Lab Samples Locked All External Internal B…" at bounding box center [780, 383] width 1420 height 618
click at [555, 98] on input "text" at bounding box center [393, 101] width 647 height 24
click at [812, 99] on div "All Packages Active Only Active Only Lab Samples Locked All External Internal B…" at bounding box center [780, 383] width 1420 height 618
click at [118, 96] on input "text" at bounding box center [393, 101] width 647 height 24
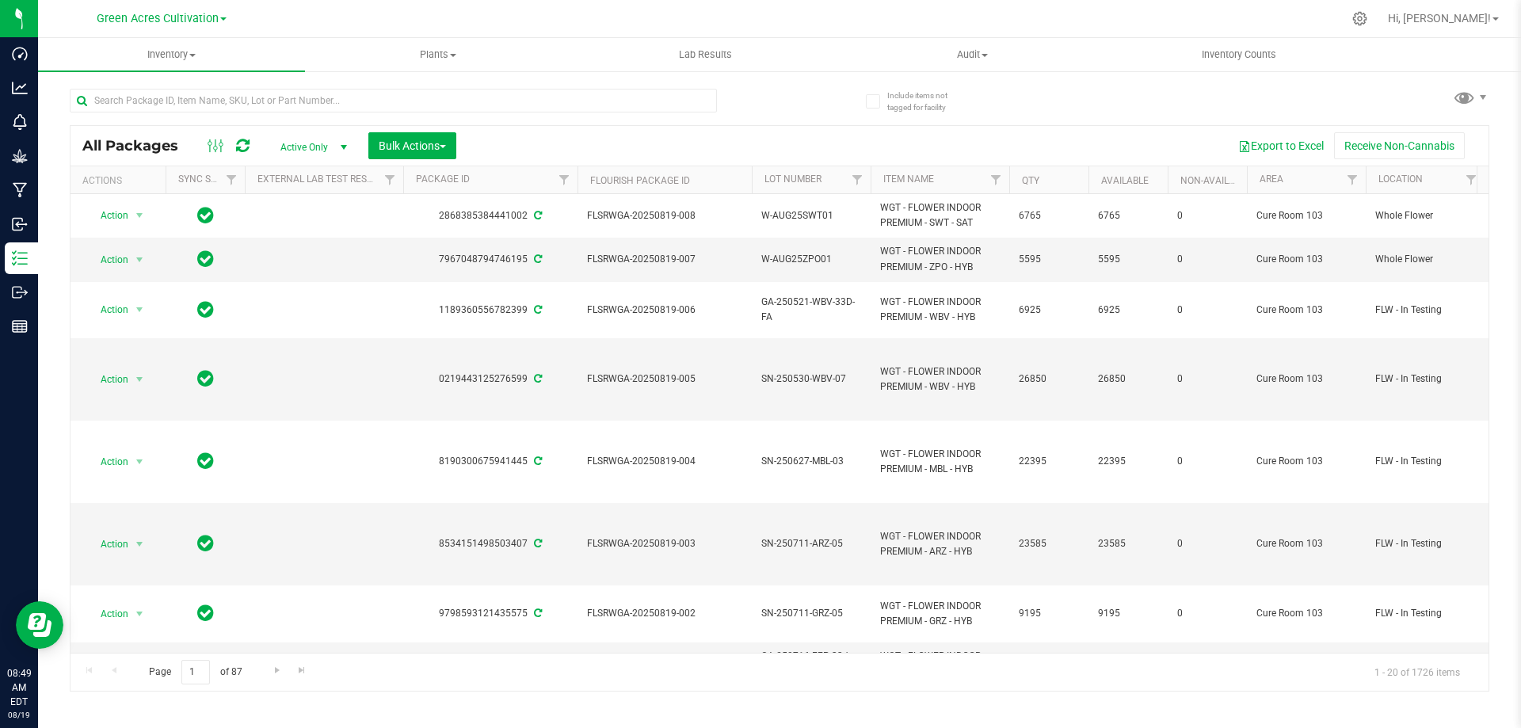
click at [798, 100] on div "All Packages Active Only Active Only Lab Samples Locked All External Internal B…" at bounding box center [780, 383] width 1420 height 618
click at [238, 96] on input "text" at bounding box center [393, 101] width 647 height 24
click at [805, 91] on div "All Packages Active Only Active Only Lab Samples Locked All External Internal B…" at bounding box center [780, 383] width 1420 height 618
click at [420, 98] on input "text" at bounding box center [393, 101] width 647 height 24
click at [802, 109] on div "All Packages Active Only Active Only Lab Samples Locked All External Internal B…" at bounding box center [780, 383] width 1420 height 618
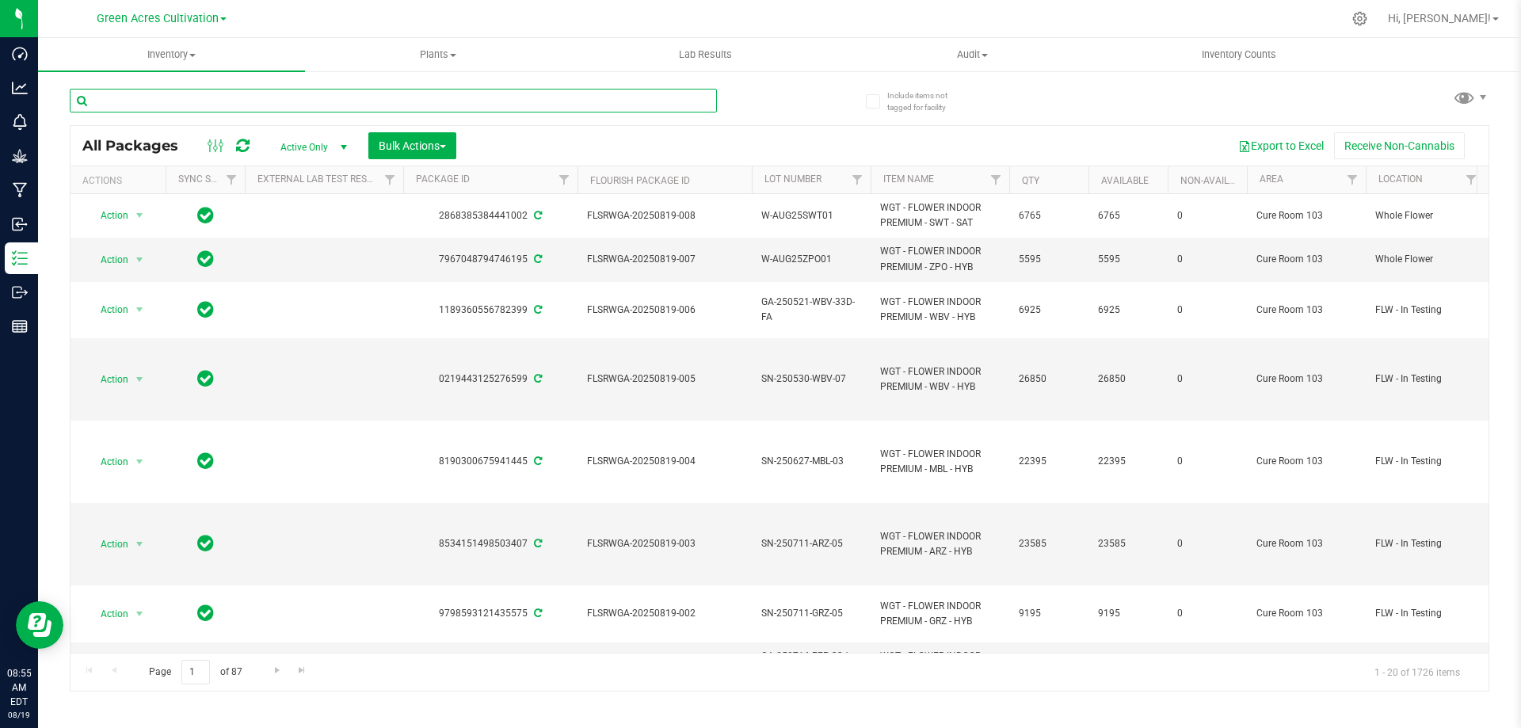
click at [338, 102] on input "text" at bounding box center [393, 101] width 647 height 24
click at [807, 104] on div "All Packages Active Only Active Only Lab Samples Locked All External Internal B…" at bounding box center [780, 383] width 1420 height 618
click at [135, 102] on input "text" at bounding box center [393, 101] width 647 height 24
click at [789, 107] on div "All Packages Active Only Active Only Lab Samples Locked All External Internal B…" at bounding box center [780, 383] width 1420 height 618
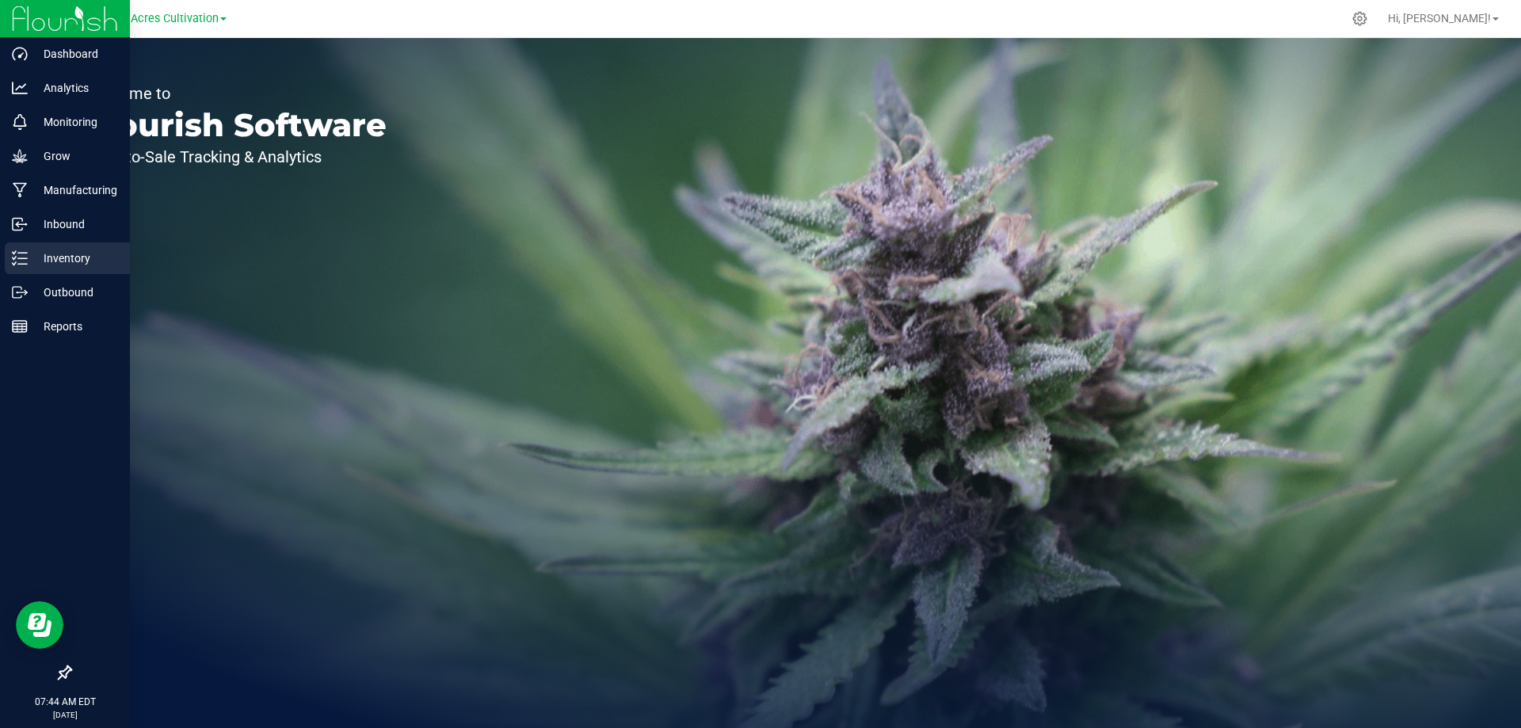
click at [63, 269] on div "Inventory" at bounding box center [67, 258] width 125 height 32
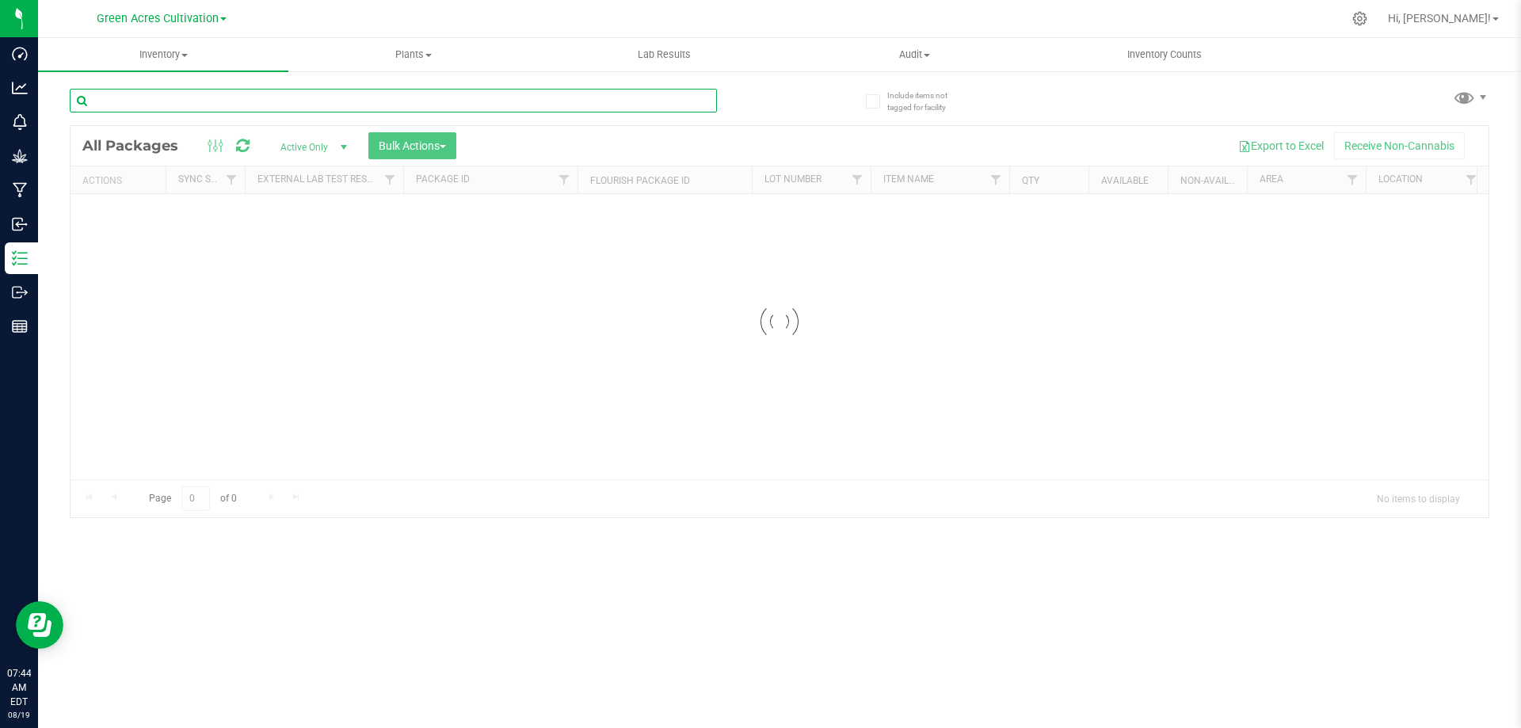
click at [203, 101] on div "Inventory All packages All inventory Waste log Create inventory Plants All plan…" at bounding box center [779, 383] width 1483 height 690
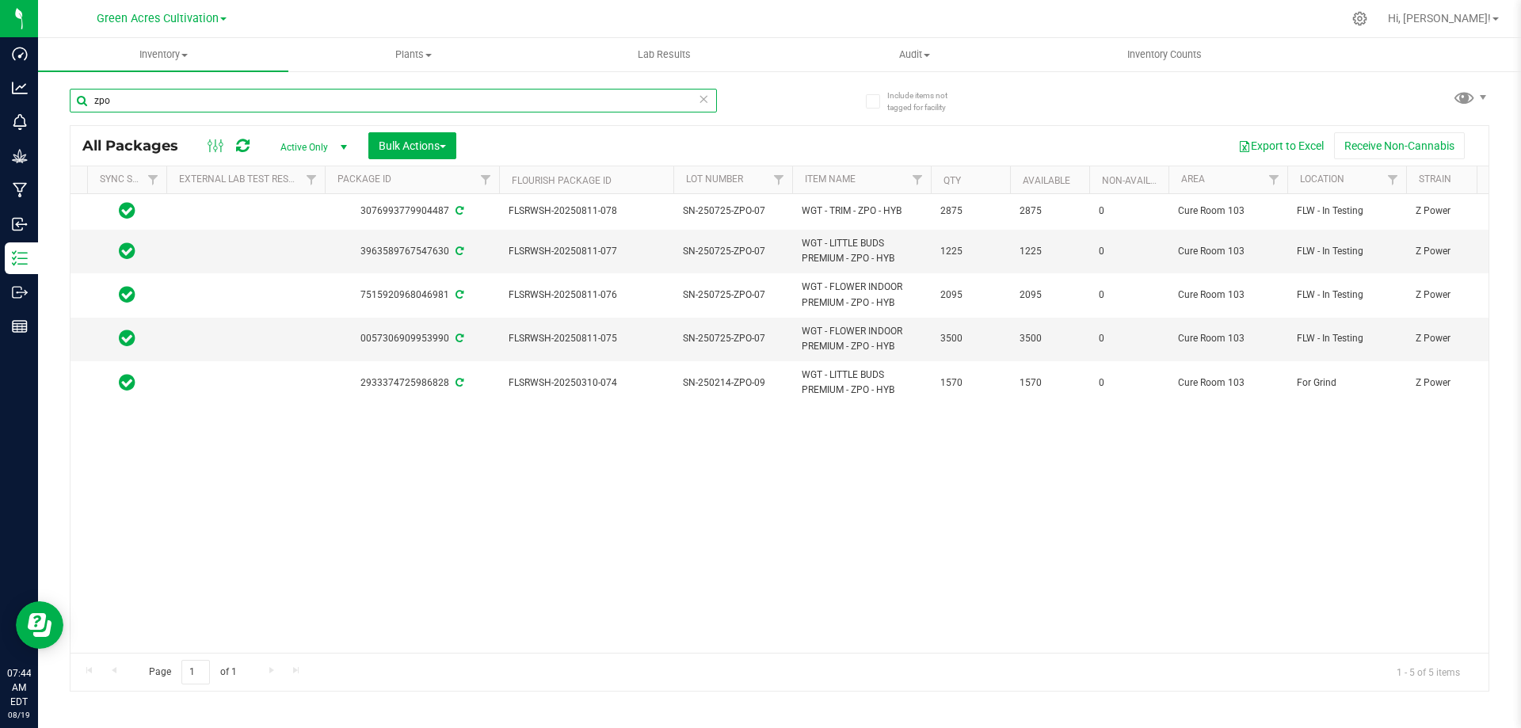
scroll to position [0, 76]
drag, startPoint x: 217, startPoint y: 93, endPoint x: 65, endPoint y: 88, distance: 152.2
click at [65, 88] on div "Include items not tagged for facility zpo All Packages Active Only Active Only …" at bounding box center [779, 311] width 1483 height 483
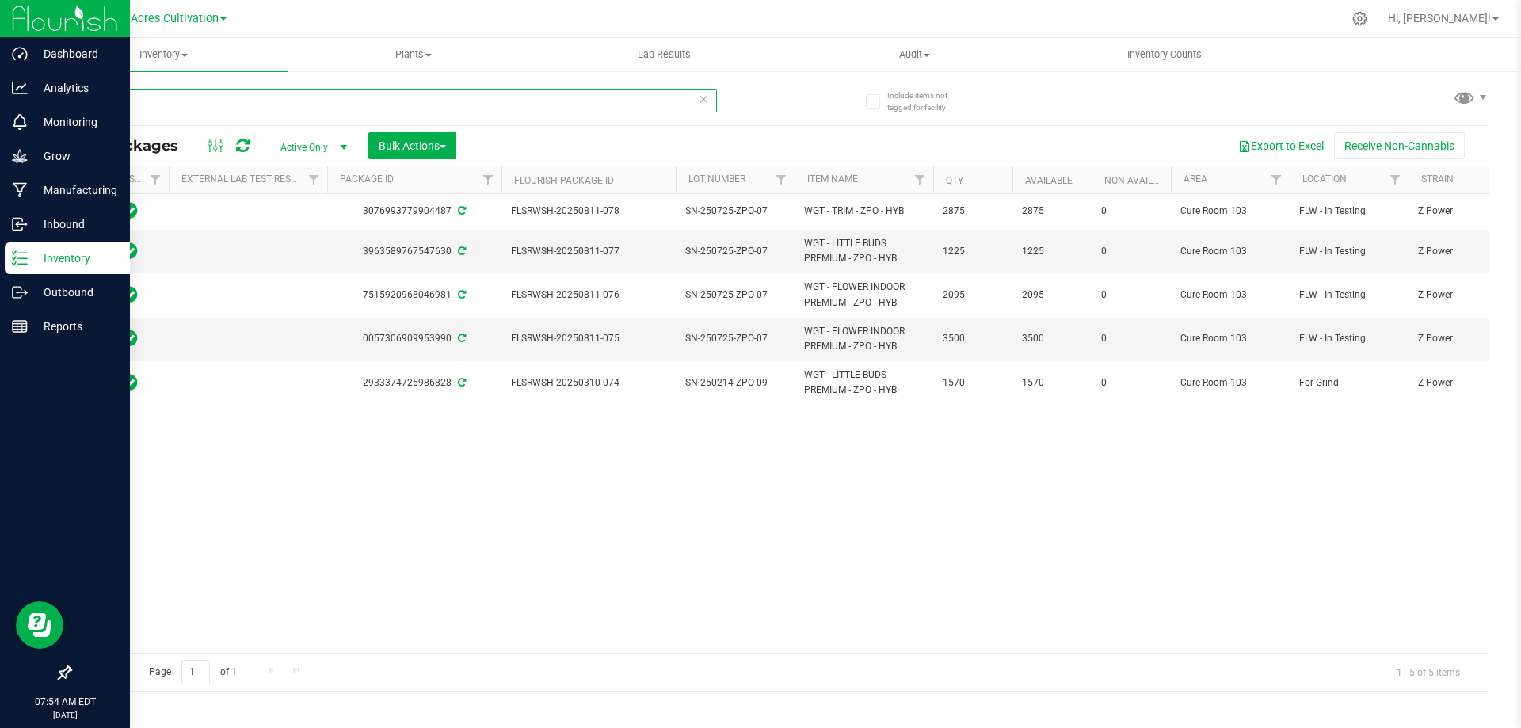
type input "SWT"
